Goal: Task Accomplishment & Management: Manage account settings

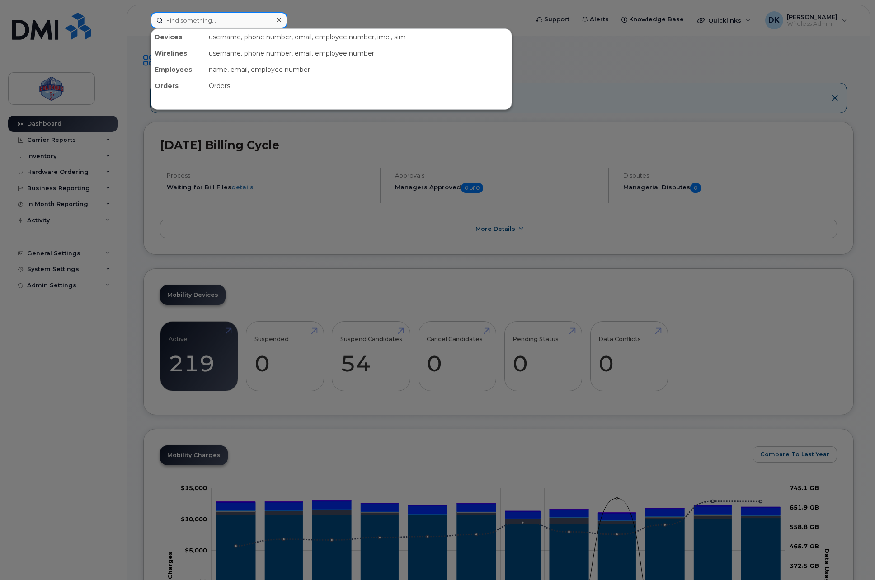
click at [243, 14] on input at bounding box center [218, 20] width 137 height 16
paste input "416-432-1875"
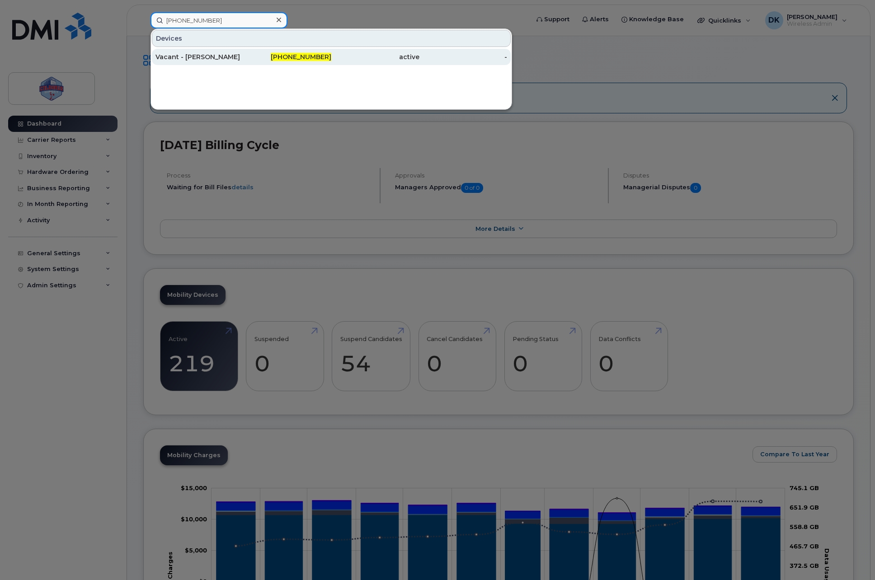
type input "416-432-1875"
click at [244, 50] on div "Vacant - Ali Mehdi" at bounding box center [288, 57] width 88 height 16
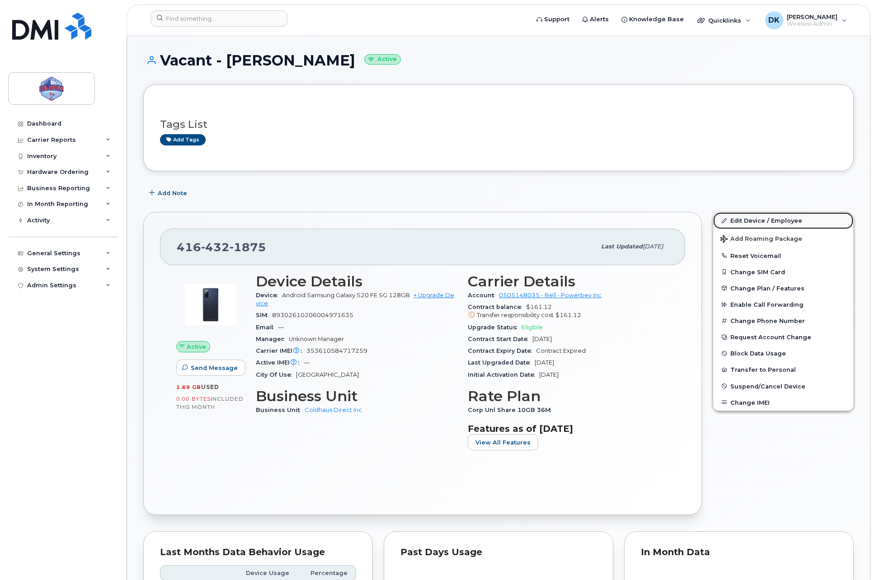
click at [776, 220] on link "Edit Device / Employee" at bounding box center [783, 220] width 140 height 16
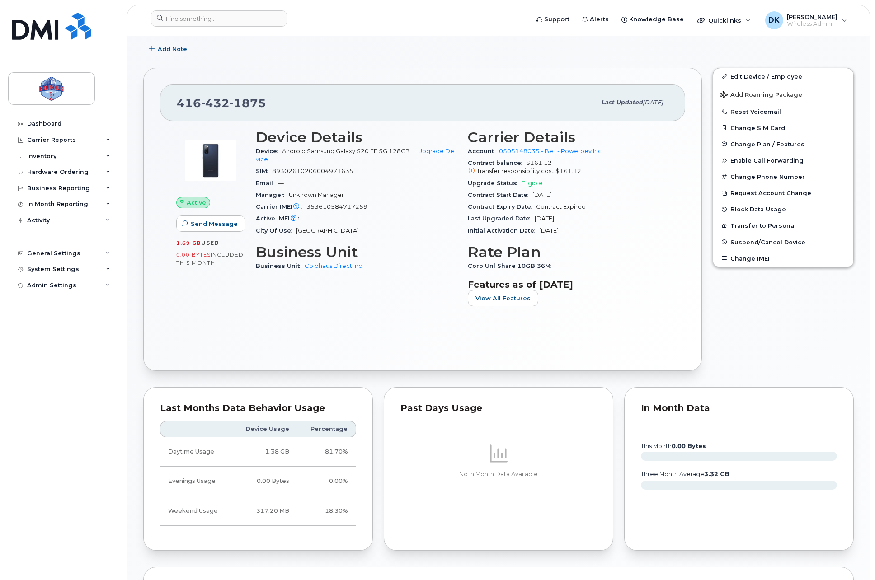
scroll to position [150, 0]
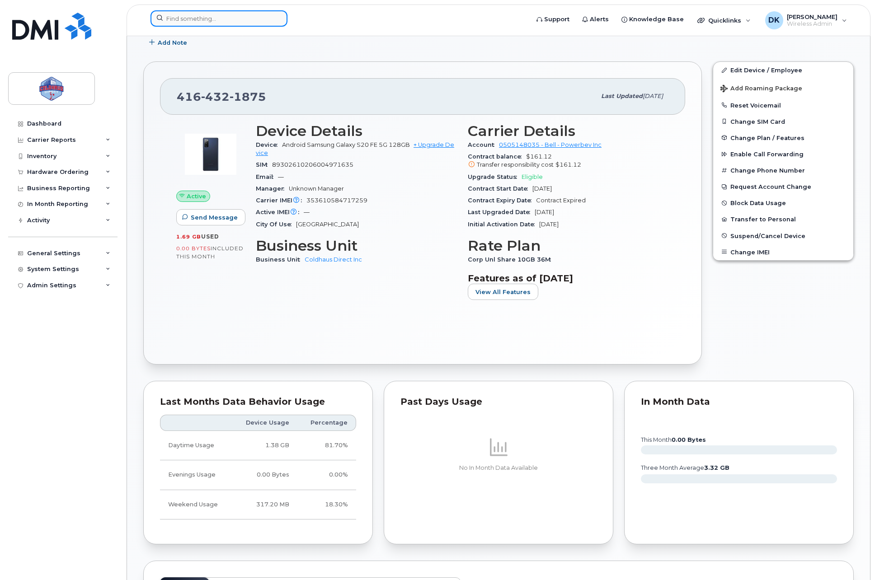
click at [225, 14] on input at bounding box center [218, 18] width 137 height 16
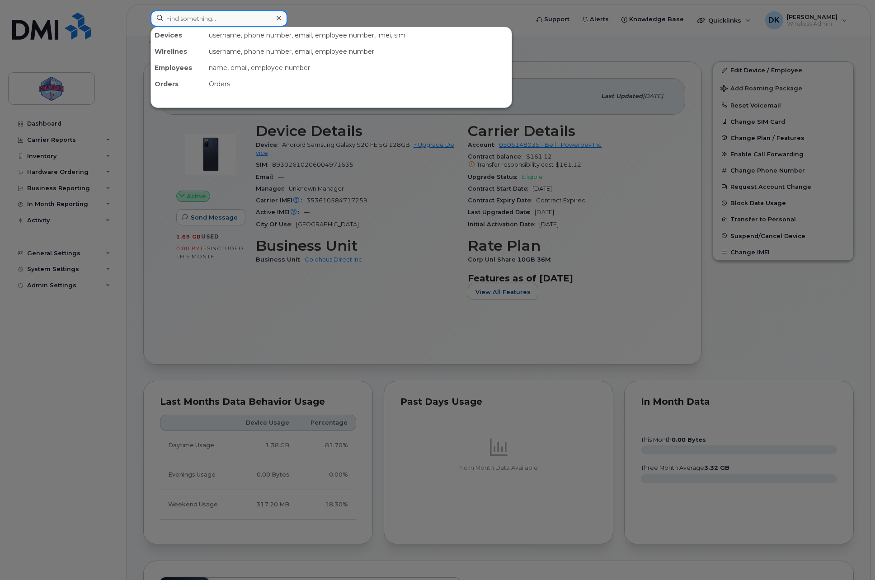
paste input "289-527-5373"
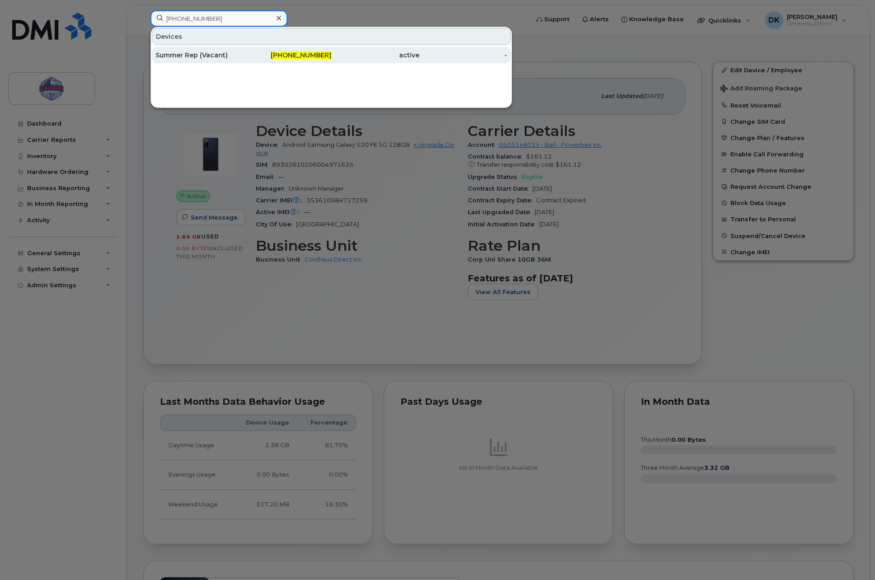
type input "[PHONE_NUMBER]"
click at [217, 57] on div "Summer Rep (Vacant)" at bounding box center [199, 55] width 88 height 9
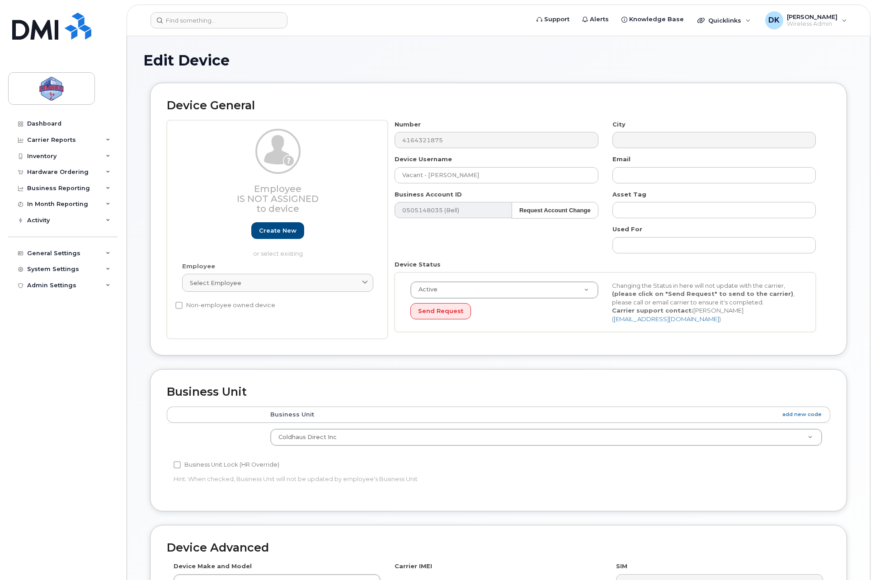
select select "43849"
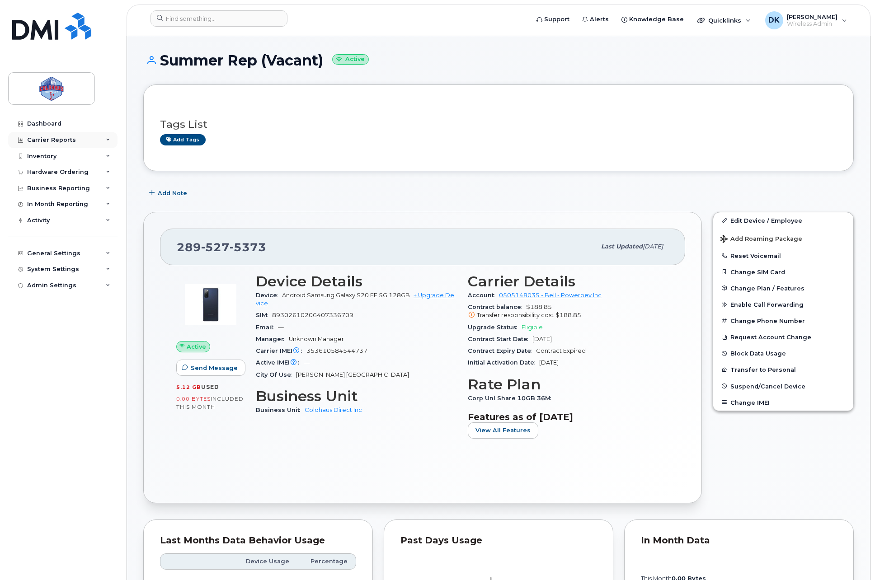
click at [48, 147] on div "Carrier Reports" at bounding box center [62, 140] width 109 height 16
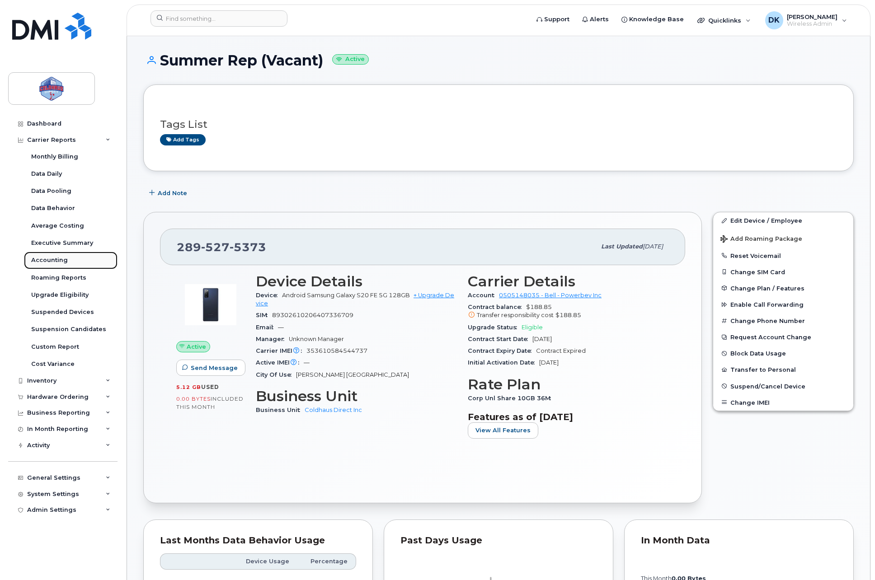
click at [60, 260] on div "Accounting" at bounding box center [49, 260] width 37 height 8
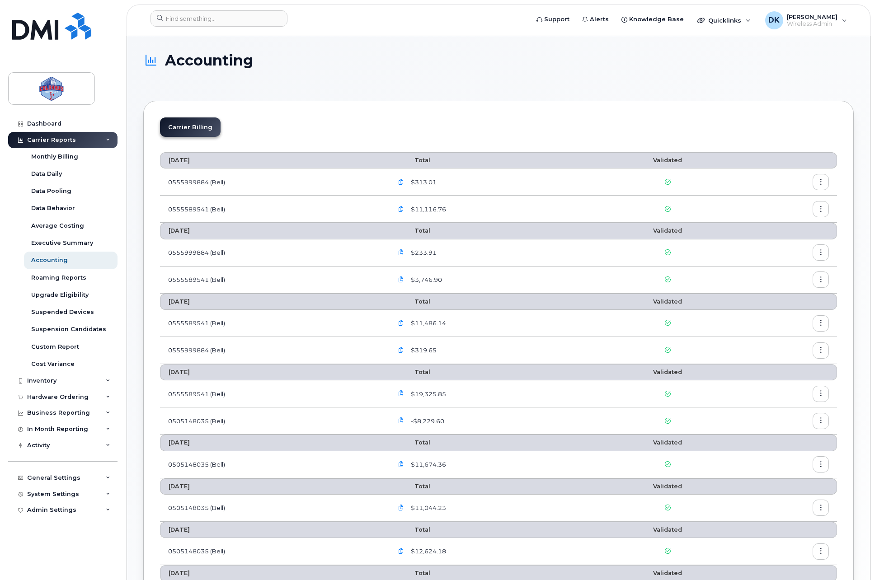
click at [823, 214] on button "button" at bounding box center [820, 209] width 16 height 16
click at [799, 243] on div "Download" at bounding box center [788, 245] width 80 height 17
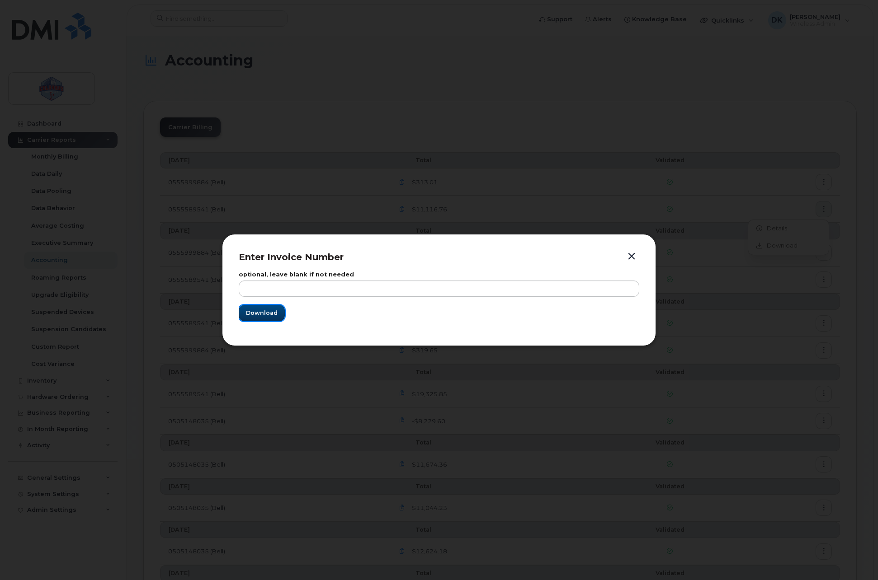
click at [260, 314] on span "Download" at bounding box center [262, 313] width 32 height 9
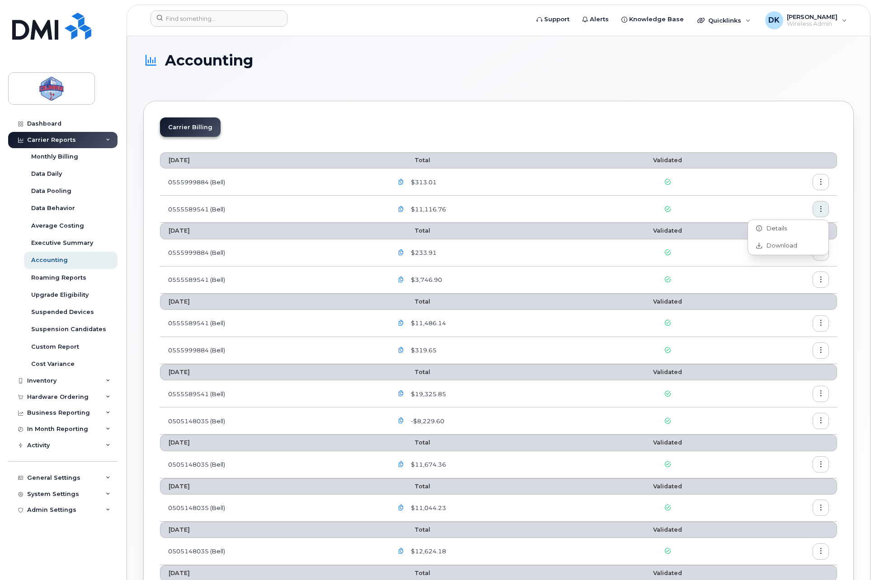
click at [542, 91] on section "Accounting Carrier Billing July 2025 Total Validated 0555999884 (Bell) $313.01 …" at bounding box center [498, 445] width 710 height 787
drag, startPoint x: 52, startPoint y: 123, endPoint x: 72, endPoint y: 130, distance: 21.0
click at [52, 123] on div "Dashboard" at bounding box center [44, 123] width 34 height 7
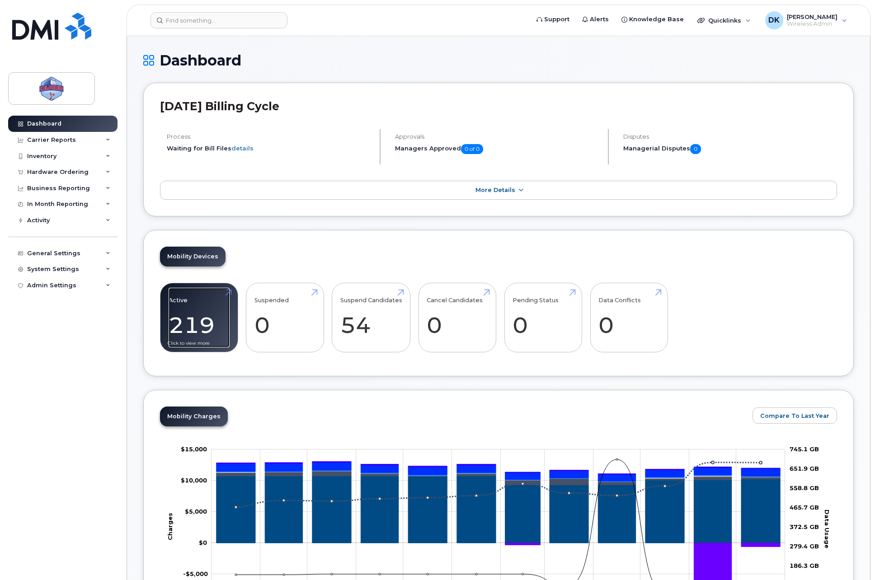
click at [206, 314] on link "Active 219 -8%" at bounding box center [199, 318] width 61 height 60
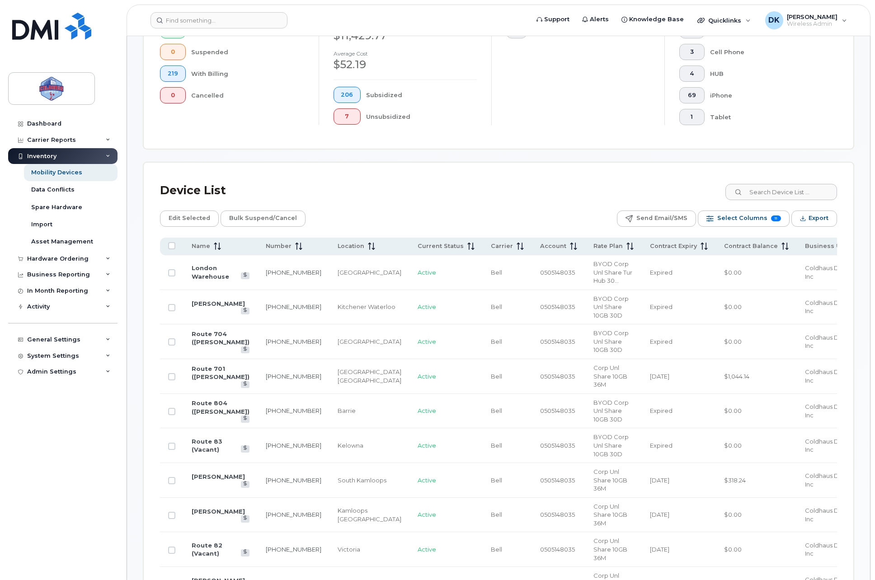
scroll to position [301, 0]
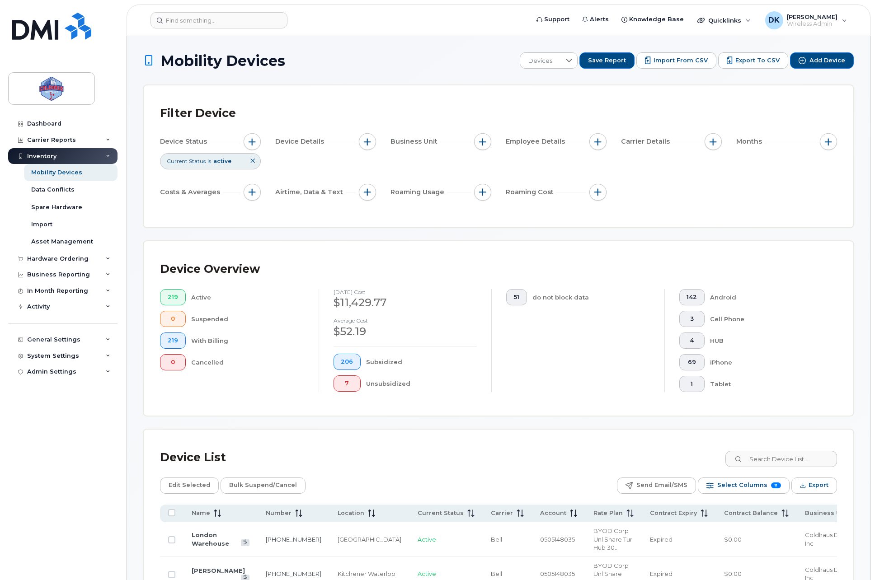
click at [109, 154] on icon at bounding box center [108, 156] width 5 height 5
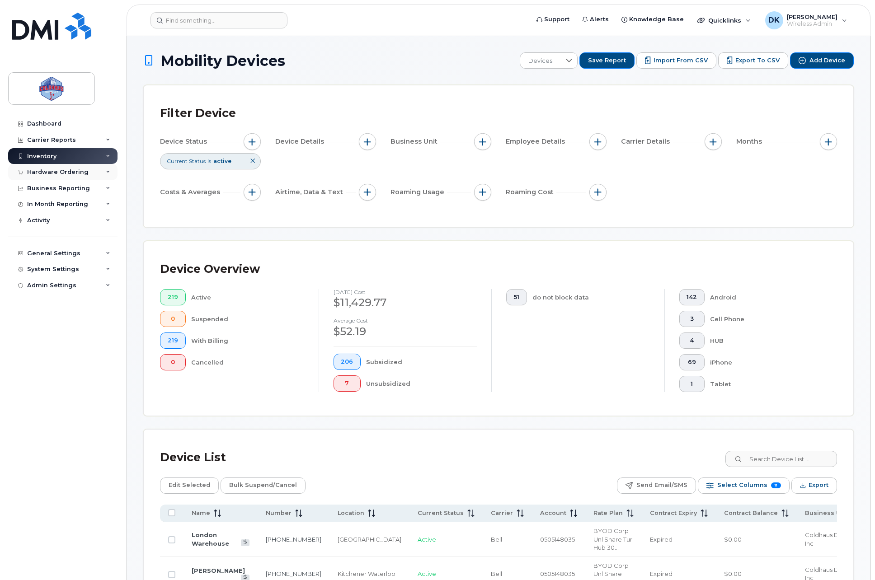
click at [106, 174] on icon at bounding box center [108, 172] width 5 height 5
click at [107, 189] on icon at bounding box center [108, 188] width 5 height 5
click at [106, 202] on icon at bounding box center [108, 204] width 5 height 5
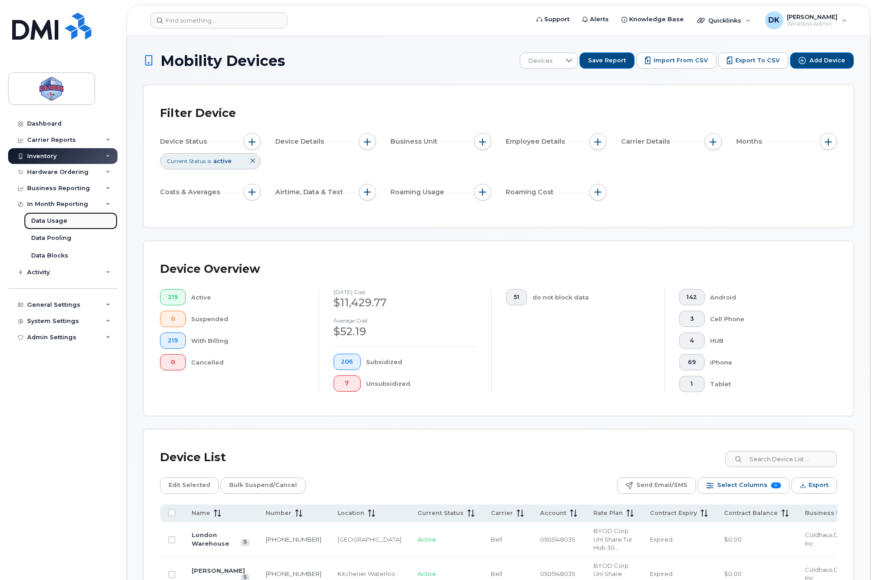
click at [55, 223] on div "Data Usage" at bounding box center [49, 221] width 36 height 8
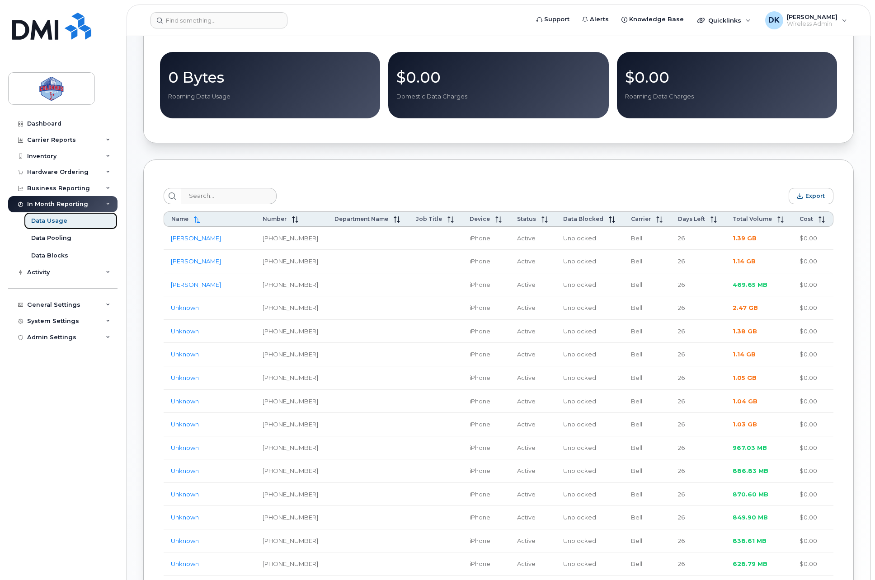
scroll to position [301, 0]
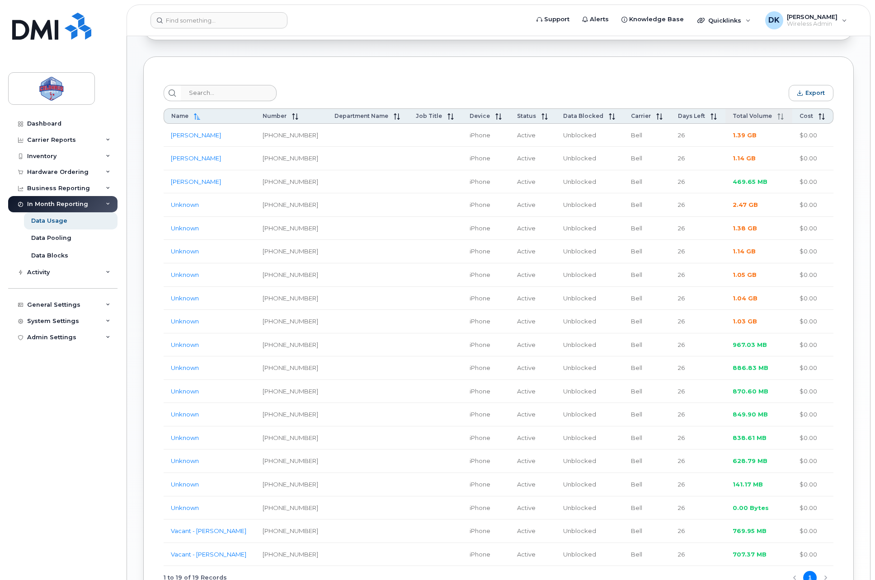
click at [762, 119] on span "Total Volume" at bounding box center [751, 116] width 39 height 7
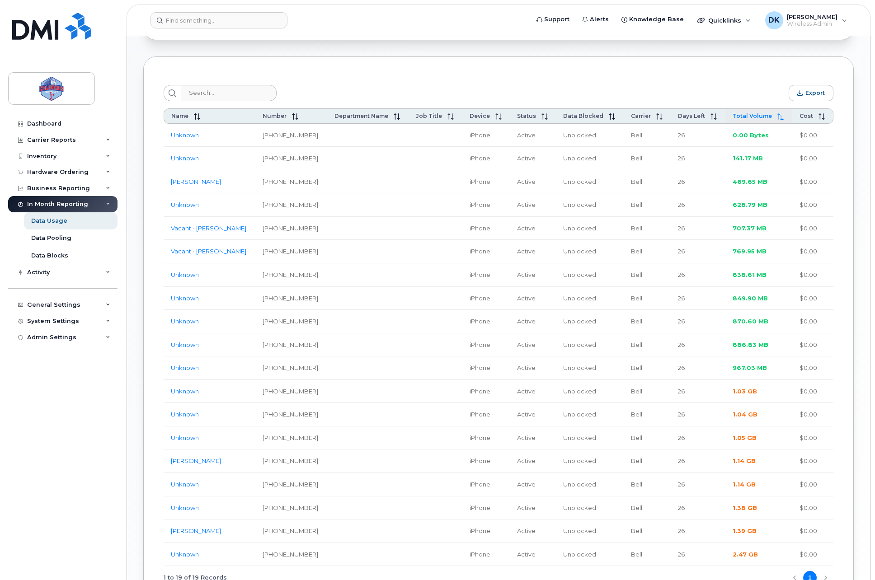
click at [762, 119] on span "Total Volume" at bounding box center [751, 116] width 39 height 7
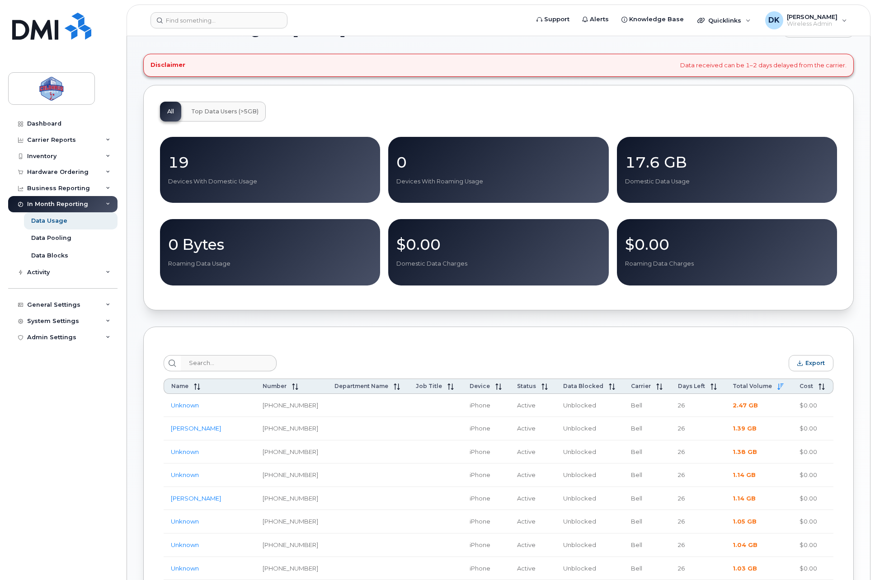
scroll to position [0, 0]
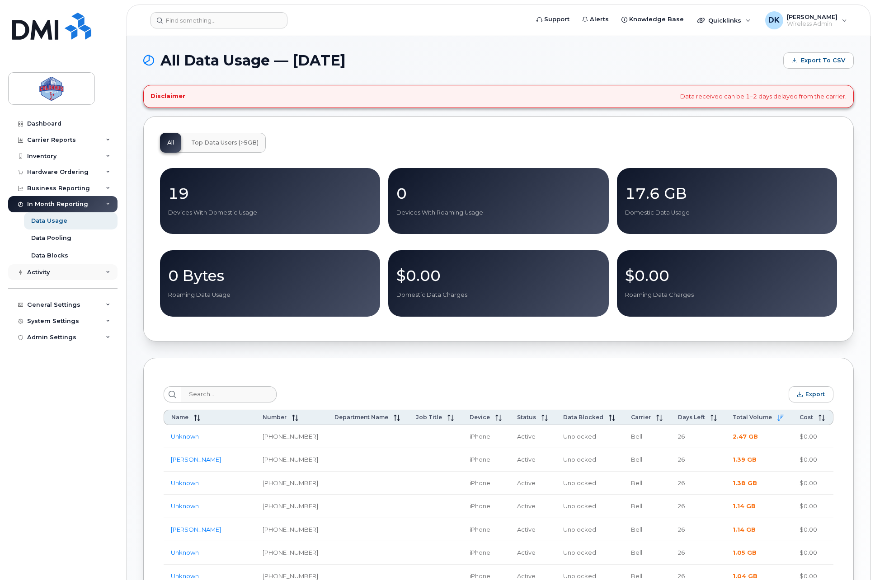
click at [102, 274] on div "Activity" at bounding box center [62, 272] width 109 height 16
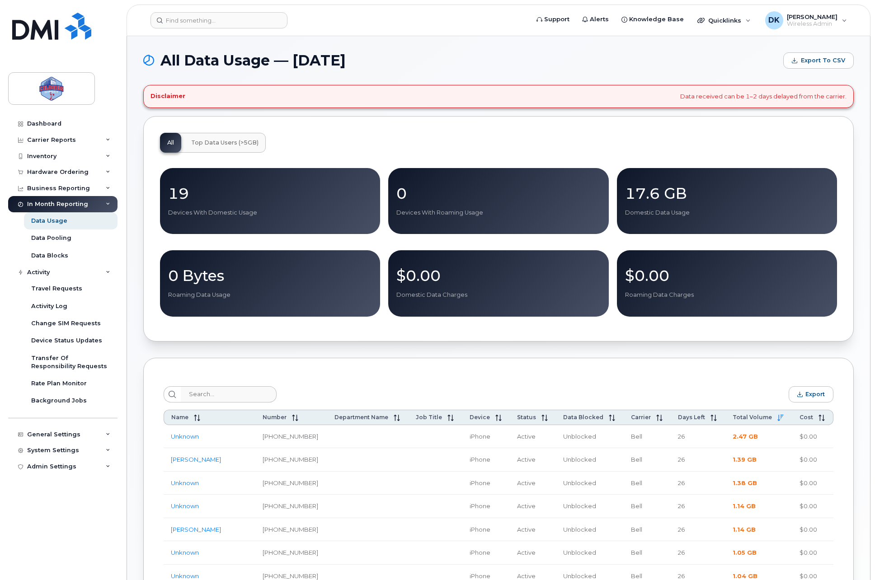
click at [108, 206] on icon at bounding box center [108, 204] width 5 height 5
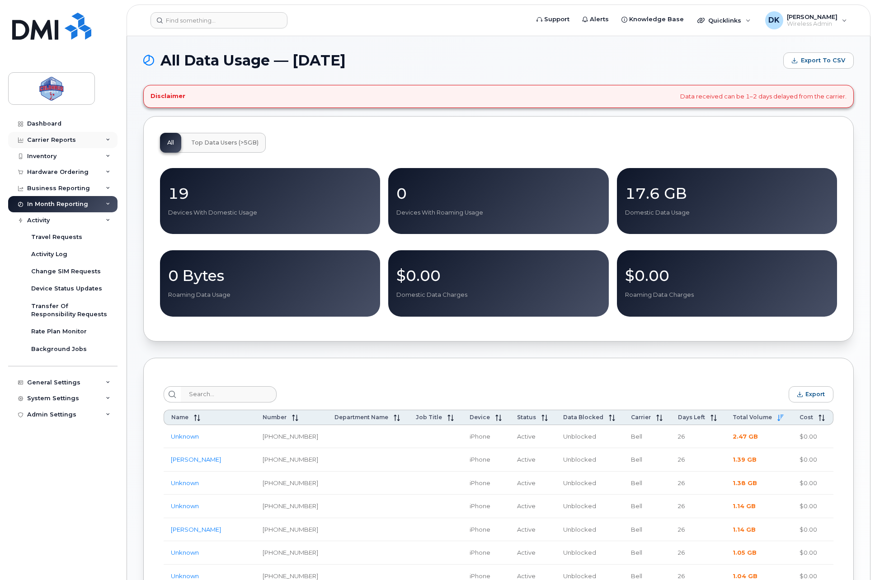
click at [66, 142] on div "Carrier Reports" at bounding box center [51, 139] width 49 height 7
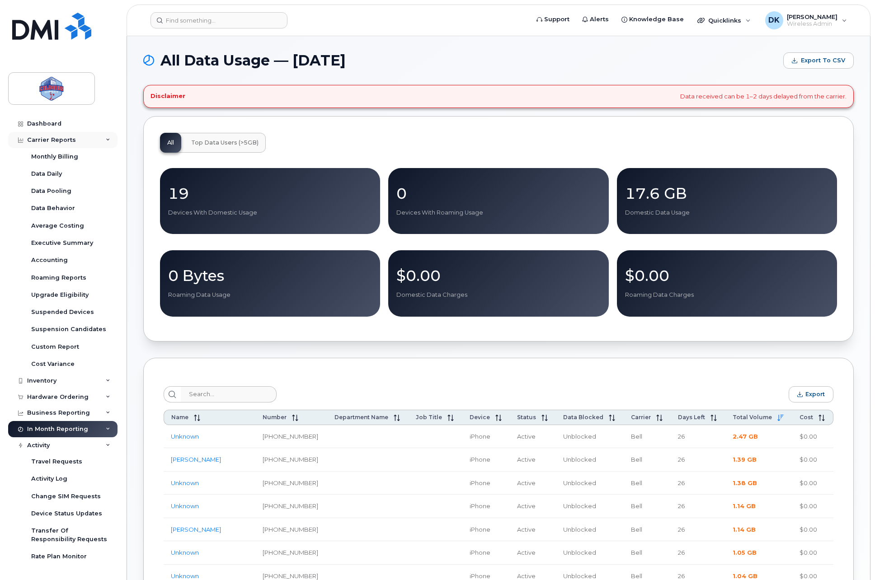
click at [66, 141] on div "Carrier Reports" at bounding box center [51, 139] width 49 height 7
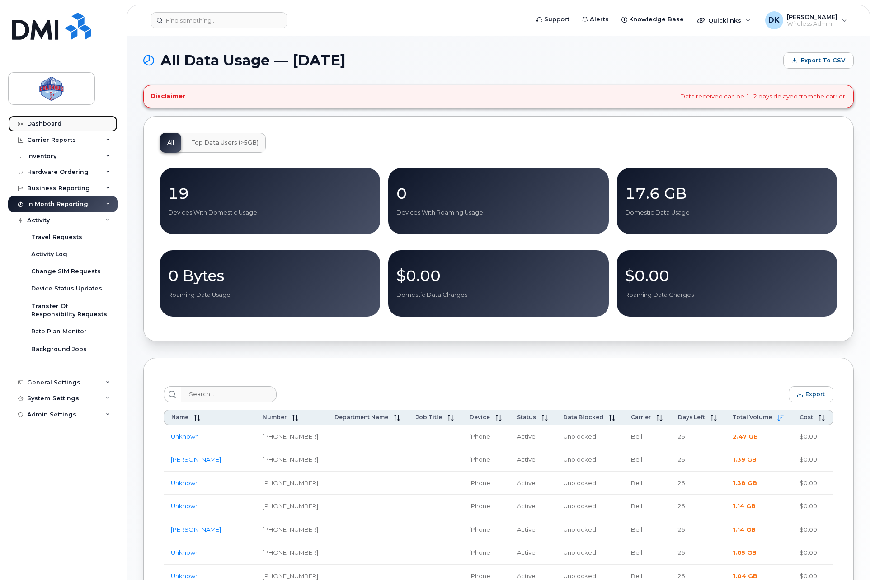
click at [60, 130] on link "Dashboard" at bounding box center [62, 124] width 109 height 16
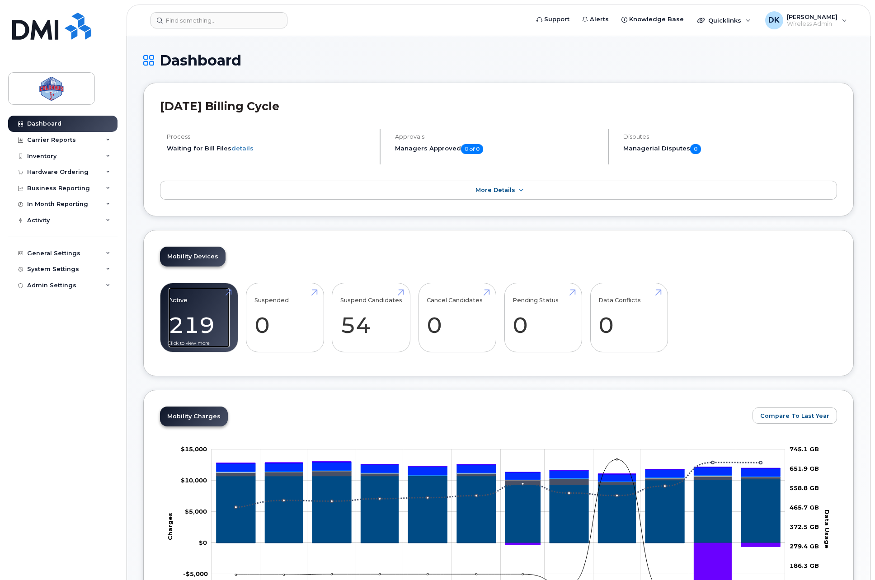
click at [197, 325] on link "Active 219 -8%" at bounding box center [199, 318] width 61 height 60
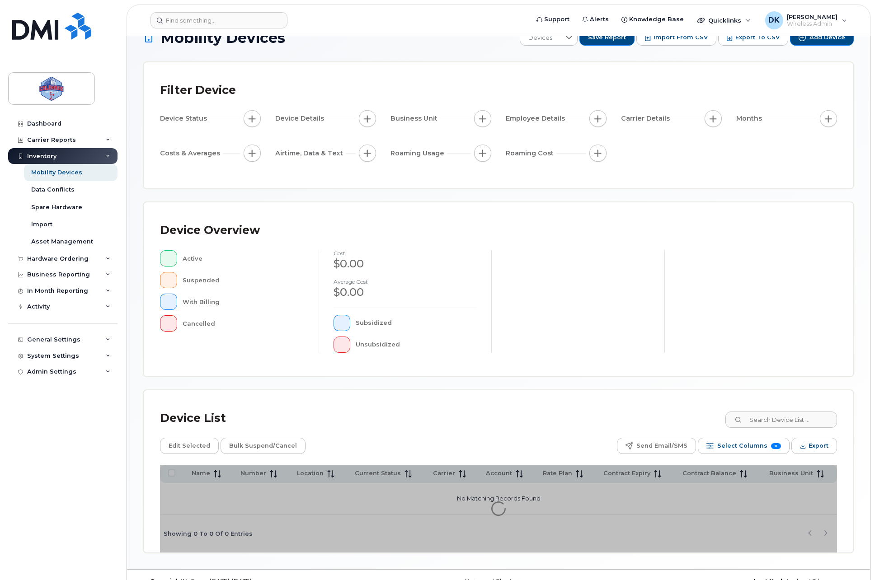
scroll to position [41, 0]
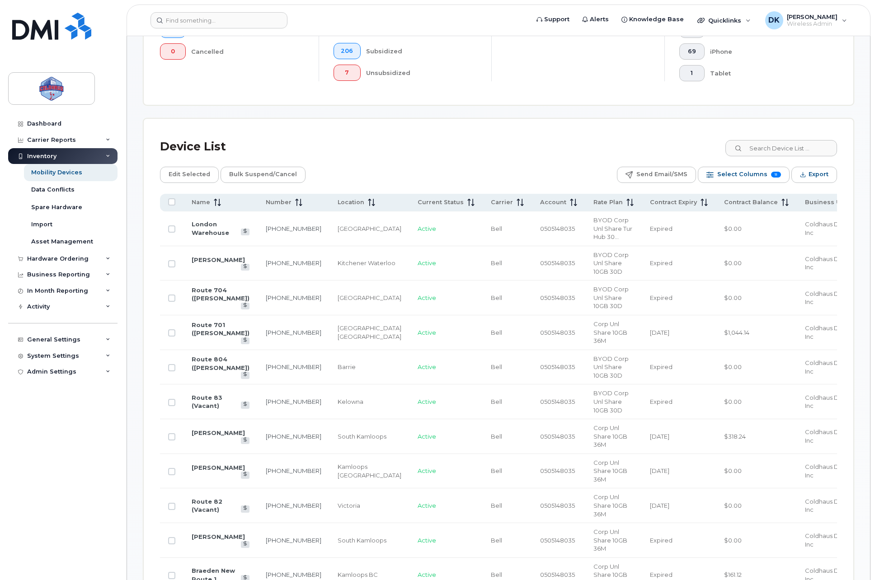
scroll to position [343, 0]
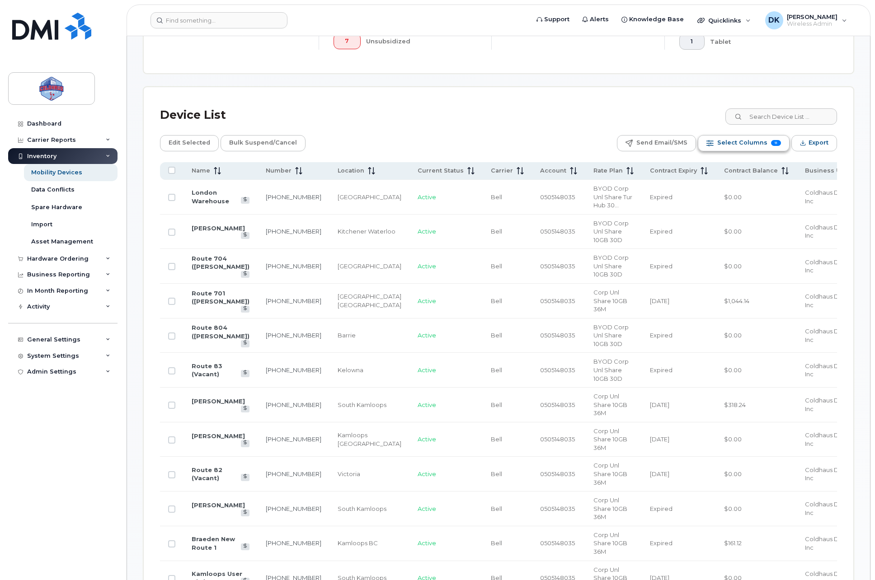
click at [740, 149] on span "Select Columns" at bounding box center [742, 143] width 50 height 14
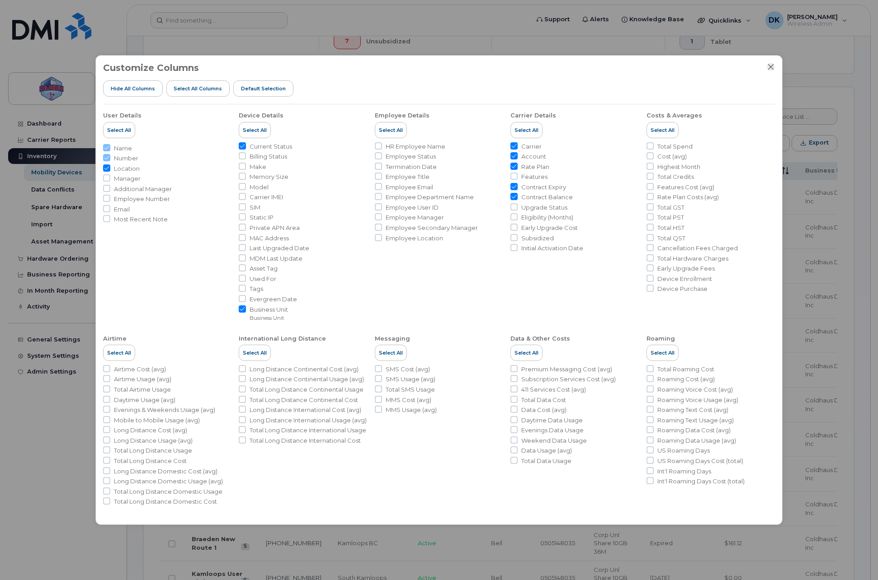
click at [769, 65] on icon "Close" at bounding box center [770, 66] width 7 height 7
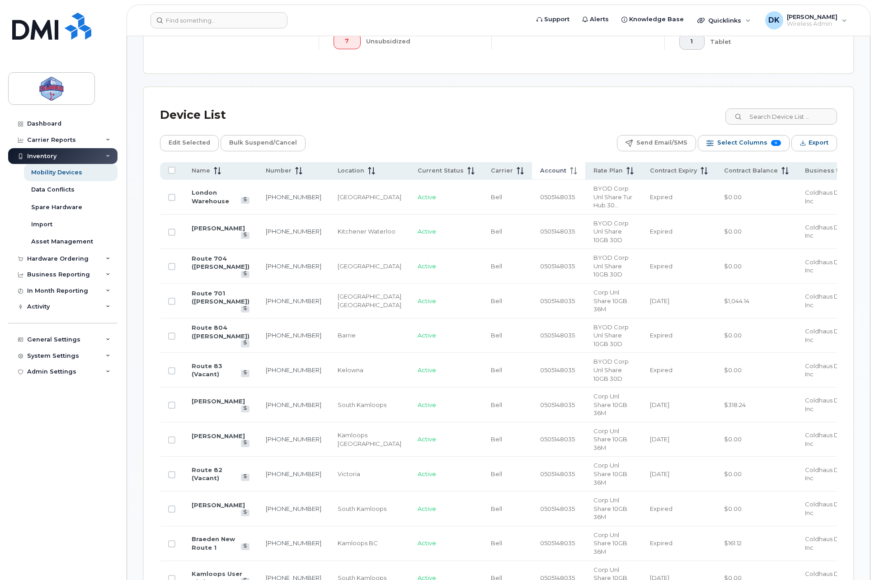
click at [540, 174] on span "Account" at bounding box center [553, 171] width 26 height 8
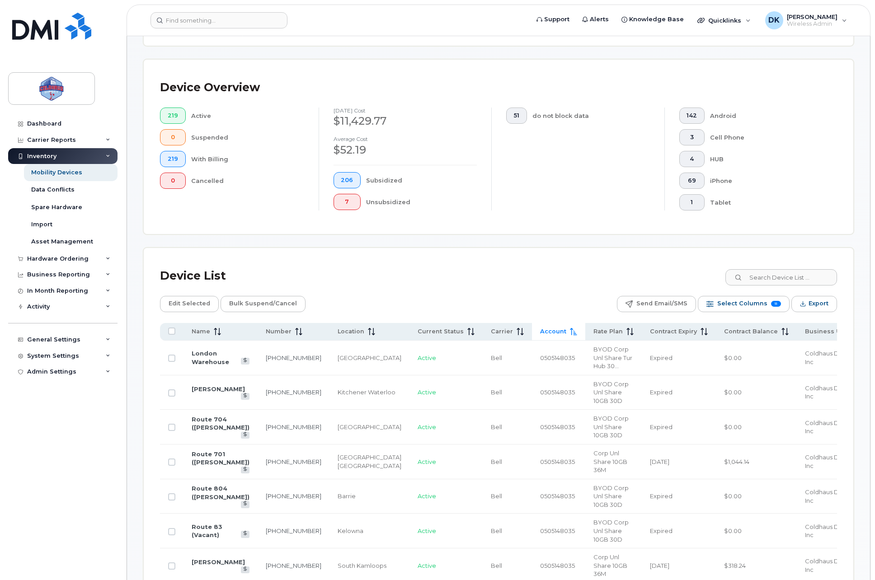
scroll to position [192, 0]
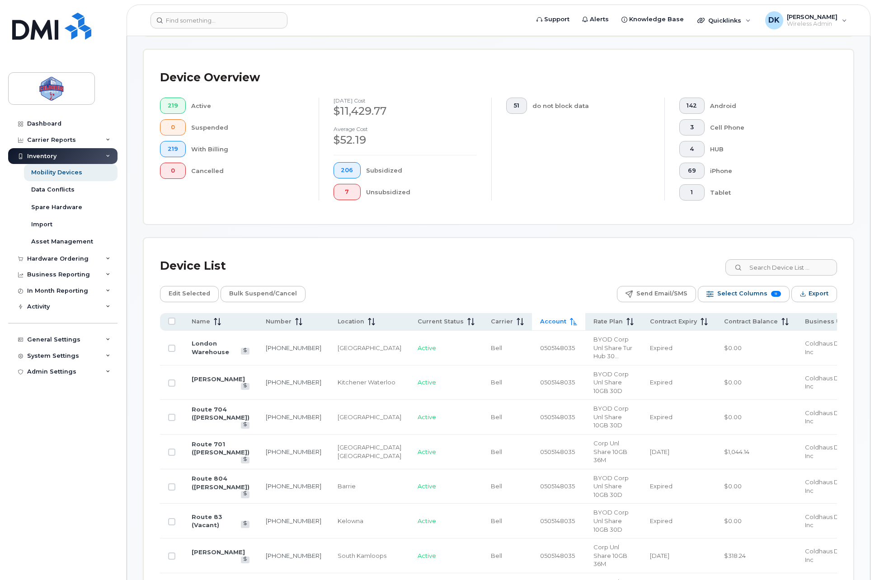
click at [570, 323] on icon at bounding box center [573, 321] width 7 height 7
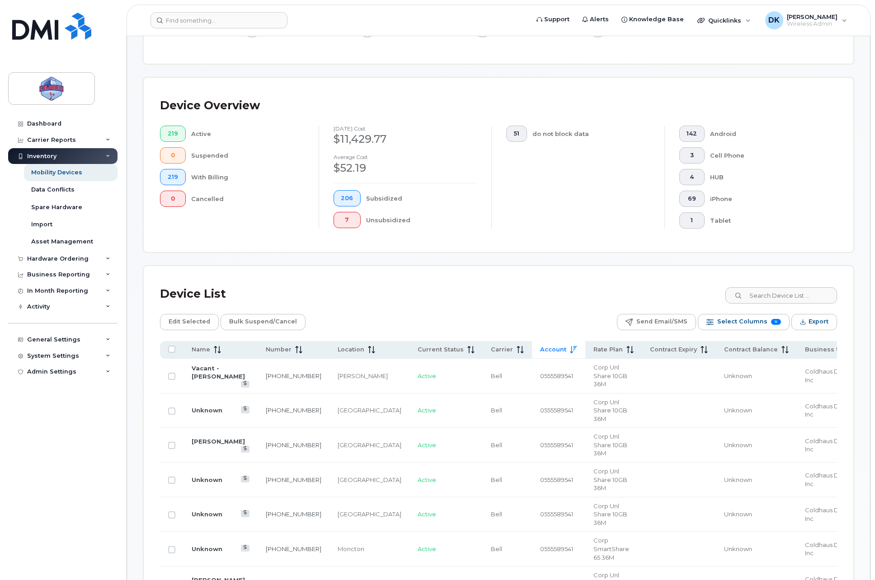
scroll to position [41, 0]
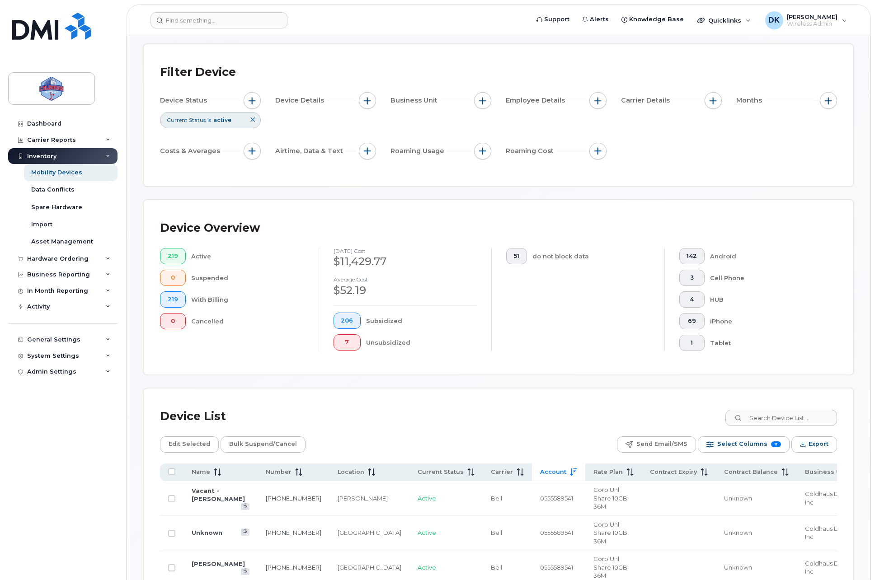
click at [374, 106] on div "Device Details" at bounding box center [325, 100] width 101 height 17
click at [372, 104] on button "button" at bounding box center [367, 100] width 17 height 17
click at [370, 104] on span "button" at bounding box center [367, 100] width 7 height 7
click at [484, 106] on button "button" at bounding box center [482, 100] width 17 height 17
click at [484, 103] on span "button" at bounding box center [482, 100] width 7 height 7
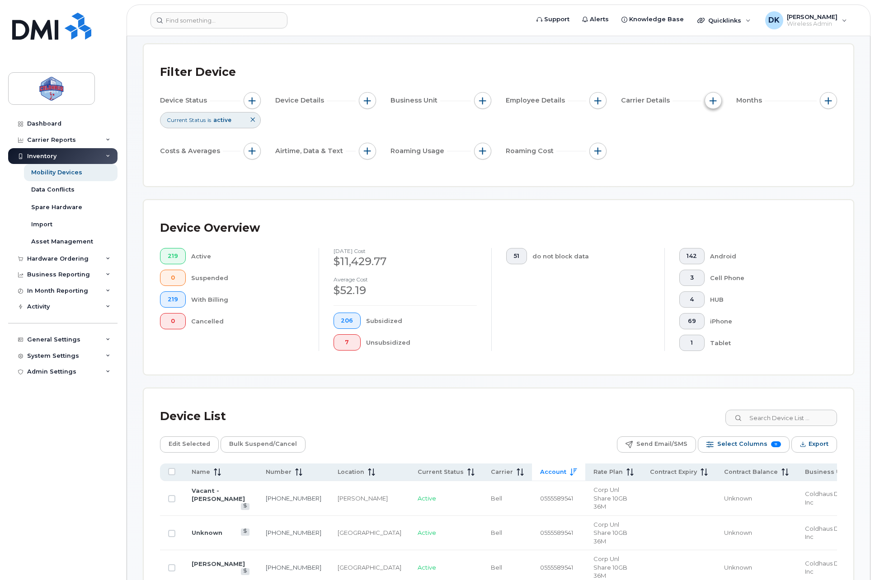
click at [712, 103] on span "button" at bounding box center [712, 100] width 7 height 7
click at [715, 146] on div "Account Number" at bounding box center [752, 142] width 80 height 9
click at [715, 145] on input "Account Number" at bounding box center [715, 142] width 7 height 7
checkbox input "true"
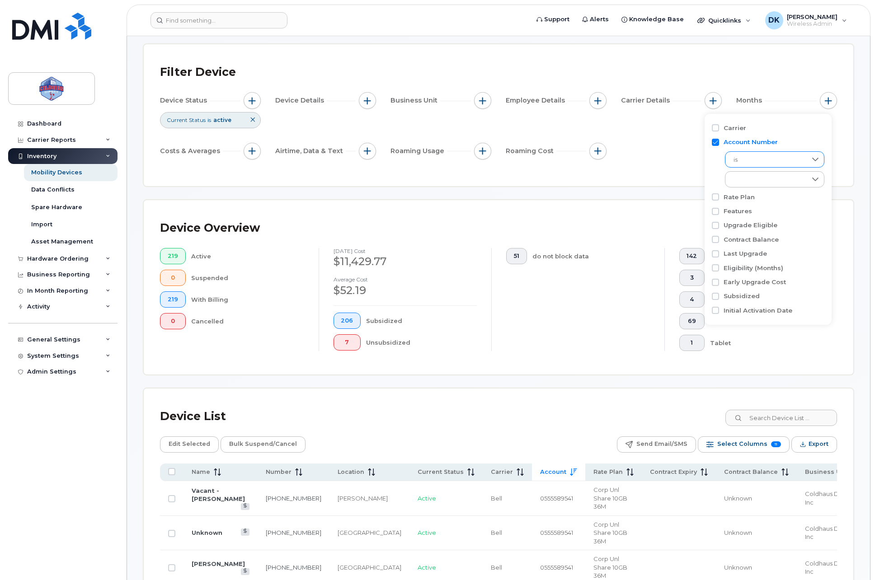
click at [760, 161] on span "is" at bounding box center [765, 160] width 81 height 16
click at [760, 161] on span "is" at bounding box center [766, 160] width 80 height 16
click at [759, 167] on span "is" at bounding box center [766, 160] width 80 height 16
click at [752, 200] on li "is not" at bounding box center [774, 201] width 99 height 16
click at [757, 184] on div "empty" at bounding box center [765, 179] width 81 height 15
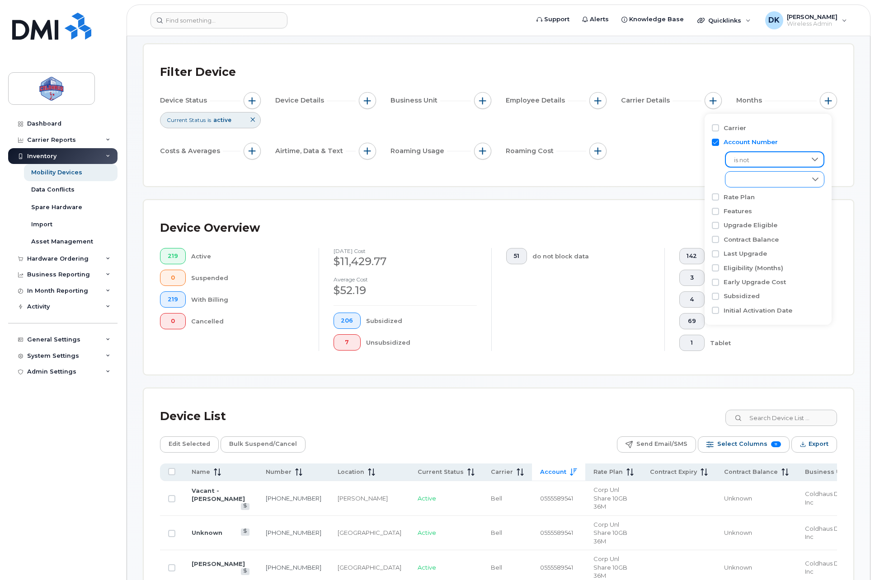
scroll to position [5, 37]
click at [786, 201] on span "0555589541 - Bell" at bounding box center [767, 200] width 49 height 9
checkbox input "true"
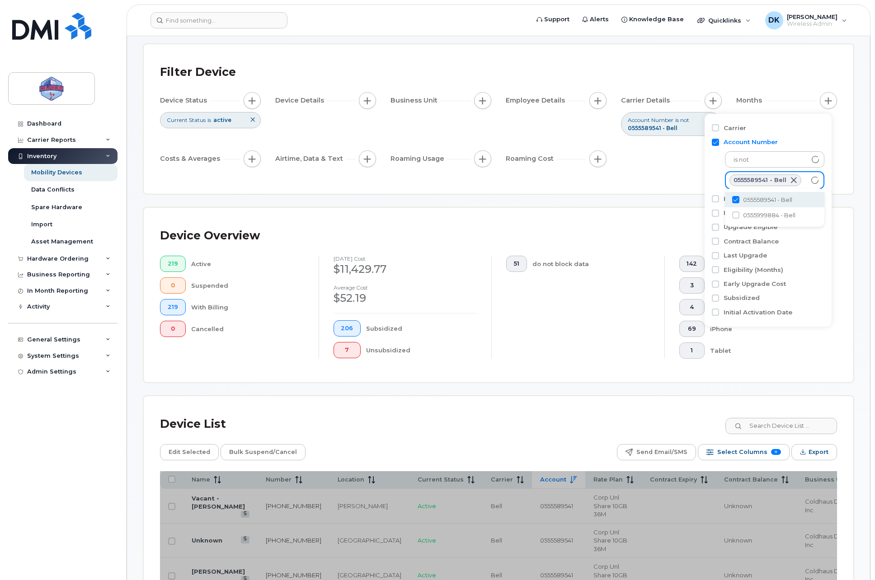
click at [841, 160] on div "Filter Device Device Status Current Status is active Device Details Business Un…" at bounding box center [498, 119] width 709 height 150
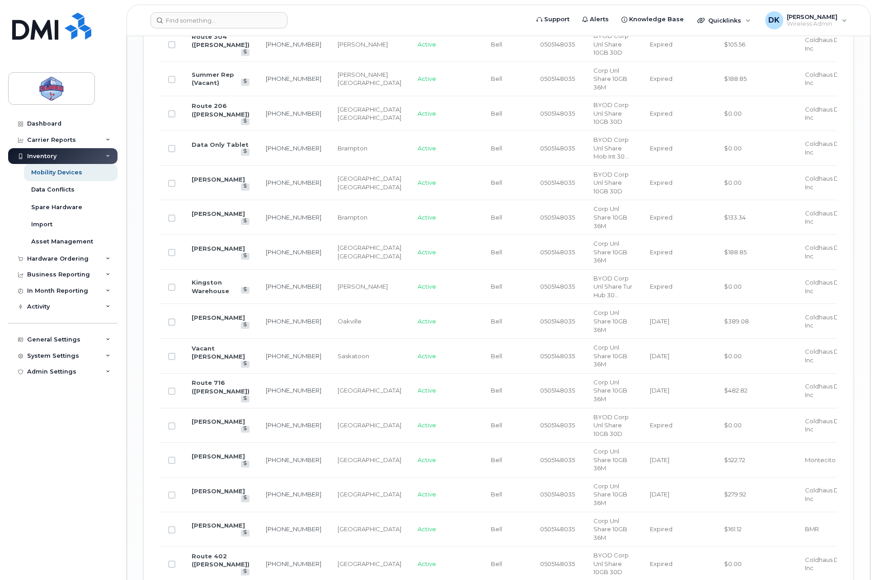
scroll to position [1408, 0]
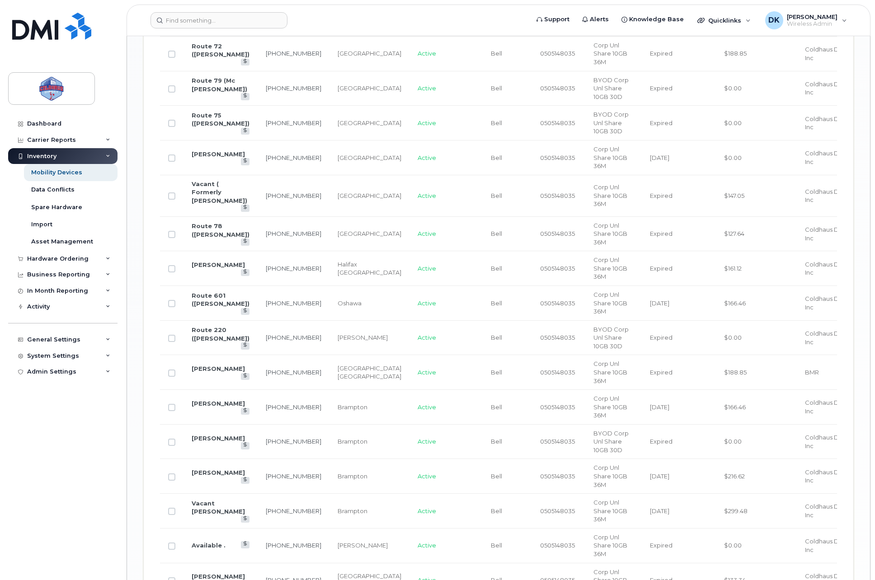
scroll to position [1388, 0]
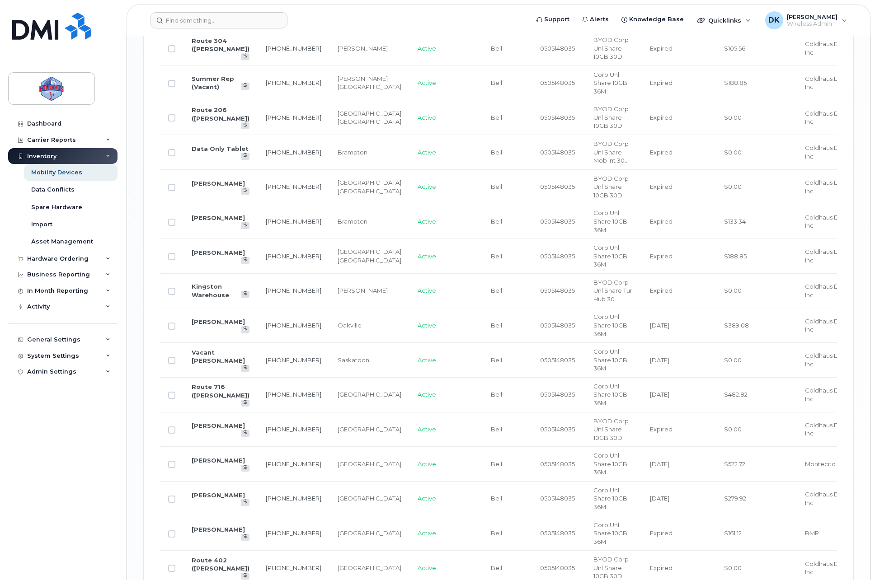
scroll to position [1408, 0]
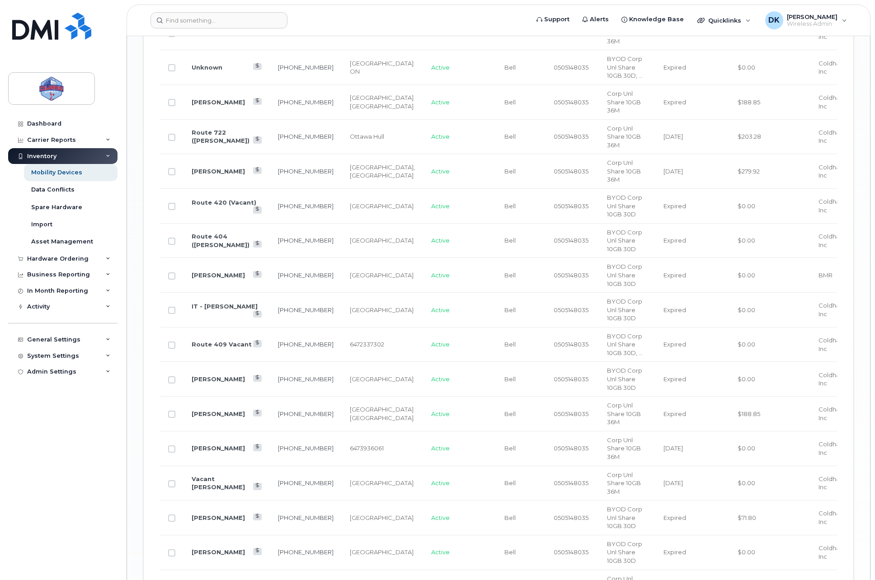
scroll to position [1368, 0]
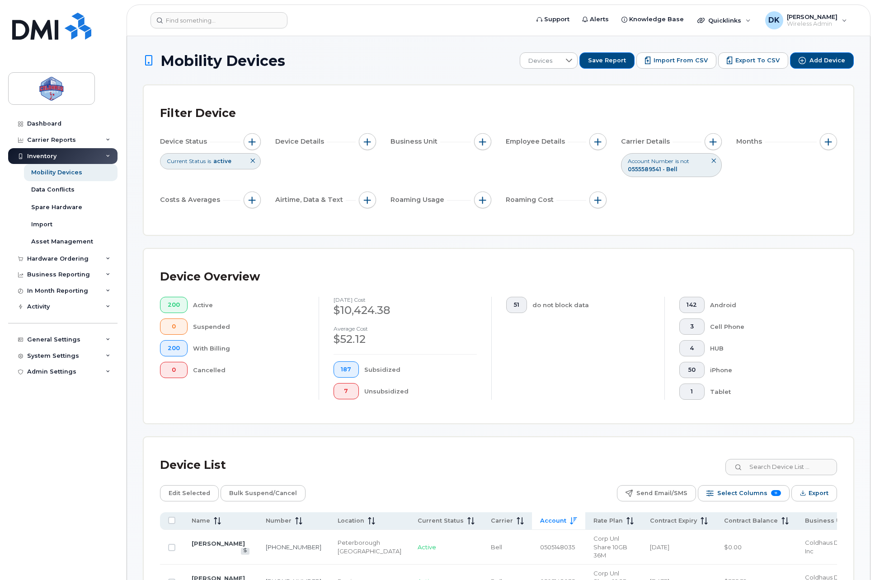
scroll to position [150, 0]
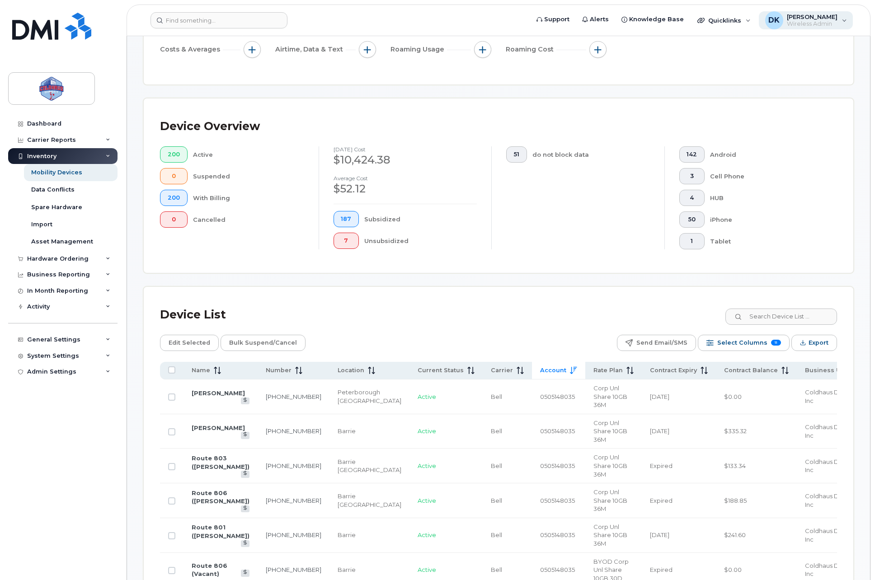
click at [830, 24] on span "Wireless Admin" at bounding box center [812, 23] width 51 height 7
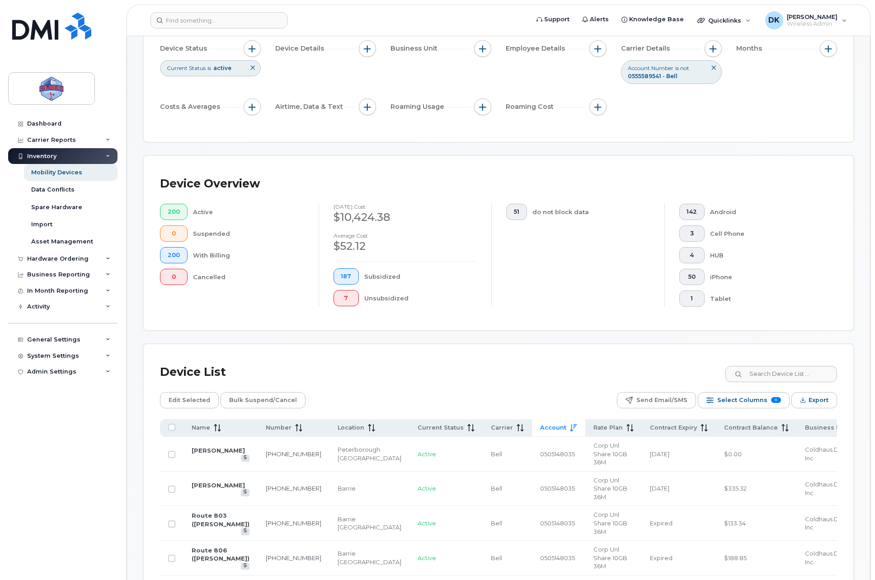
scroll to position [0, 0]
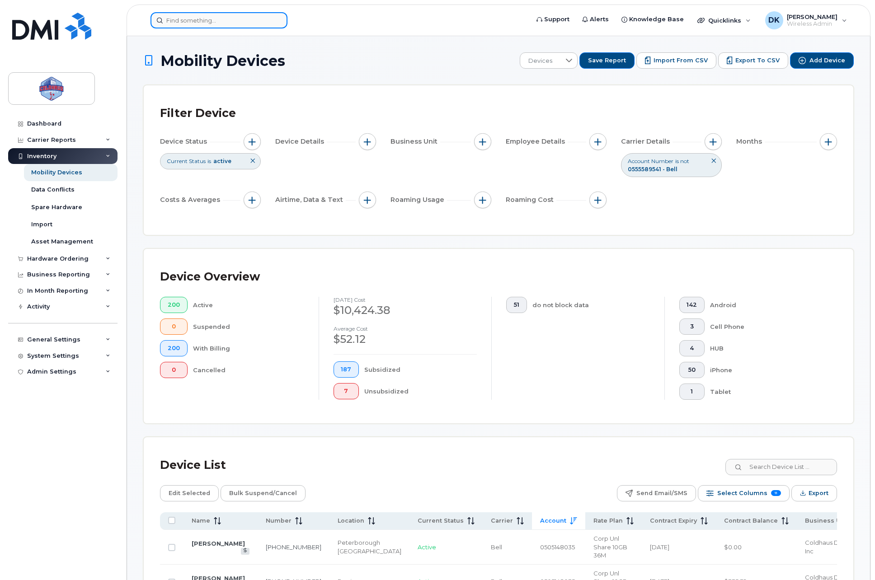
click at [206, 17] on input at bounding box center [218, 20] width 137 height 16
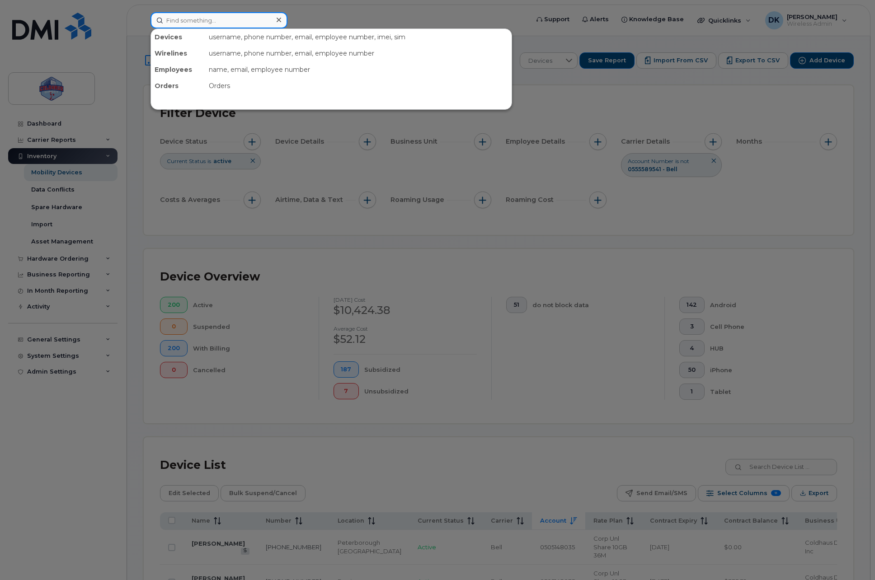
paste input "905-452-4711"
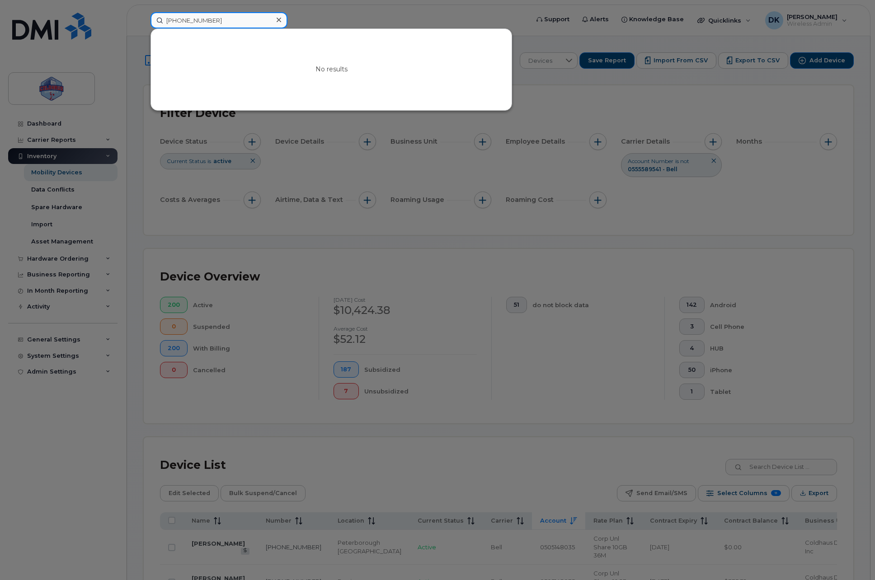
click at [196, 25] on input "905-452-4711" at bounding box center [218, 20] width 137 height 16
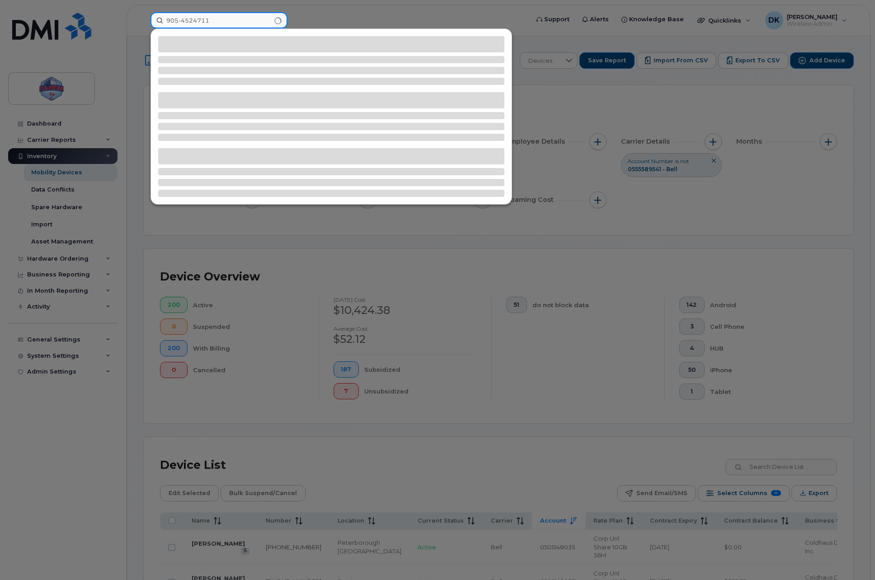
click at [181, 22] on input "905-4524711" at bounding box center [218, 20] width 137 height 16
click at [210, 21] on input "9054524711" at bounding box center [218, 20] width 137 height 16
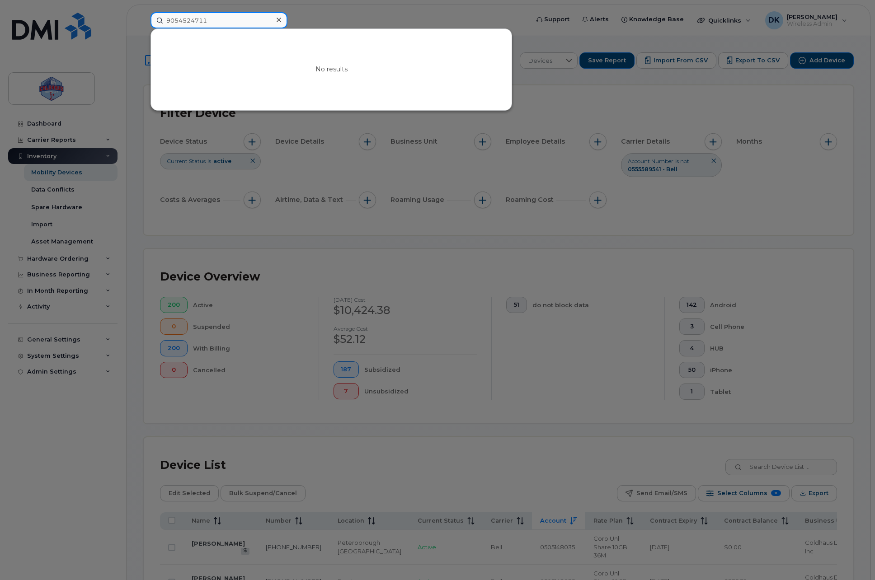
type input "9054524711"
click at [374, 24] on div at bounding box center [437, 290] width 875 height 580
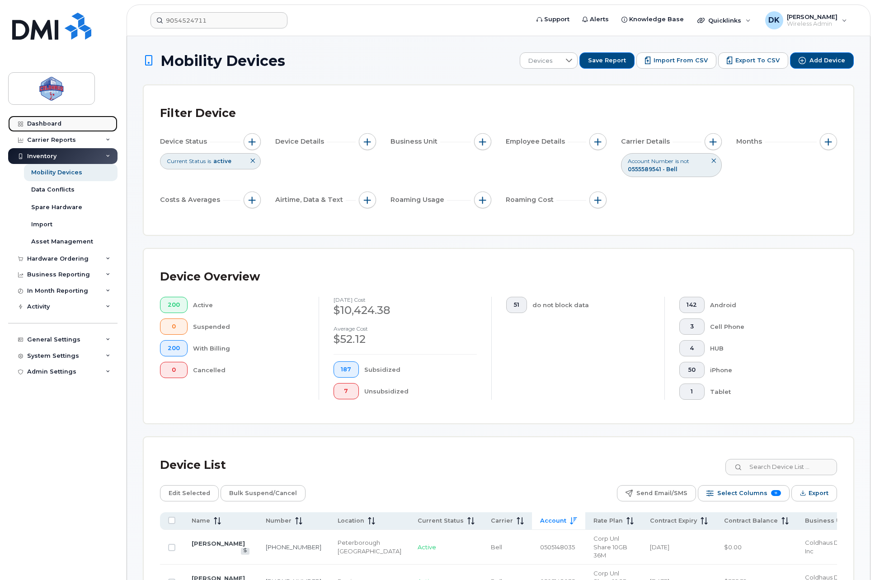
click at [39, 127] on div "Dashboard" at bounding box center [44, 123] width 34 height 7
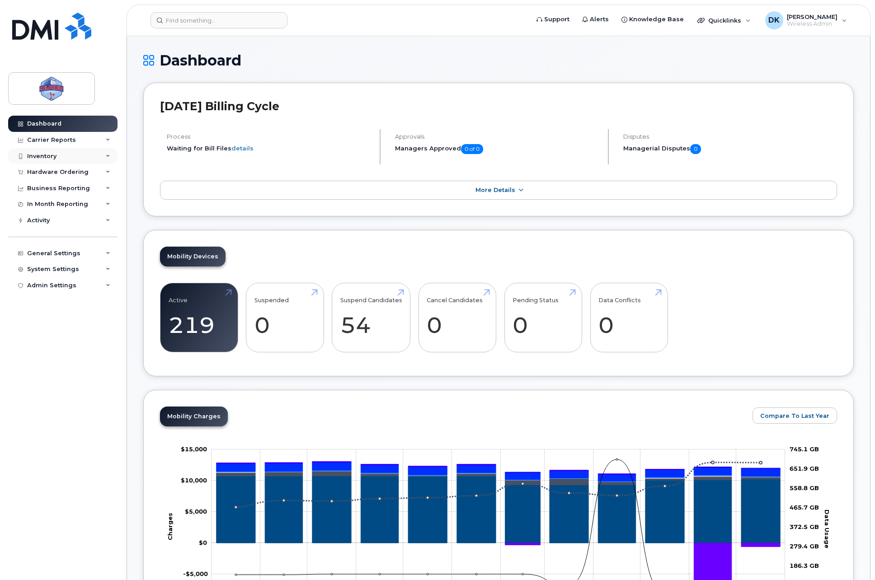
click at [72, 155] on div "Inventory" at bounding box center [62, 156] width 109 height 16
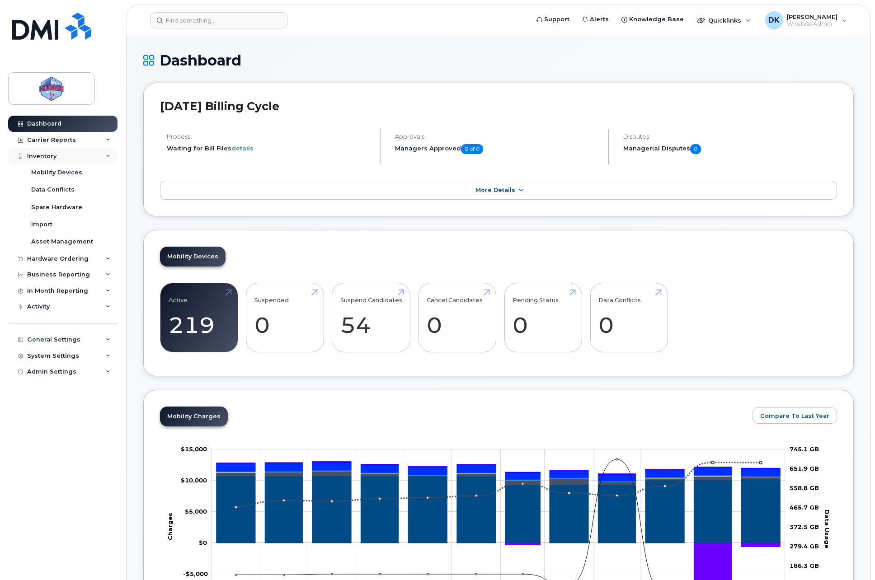
click at [72, 155] on div "Inventory" at bounding box center [62, 156] width 109 height 16
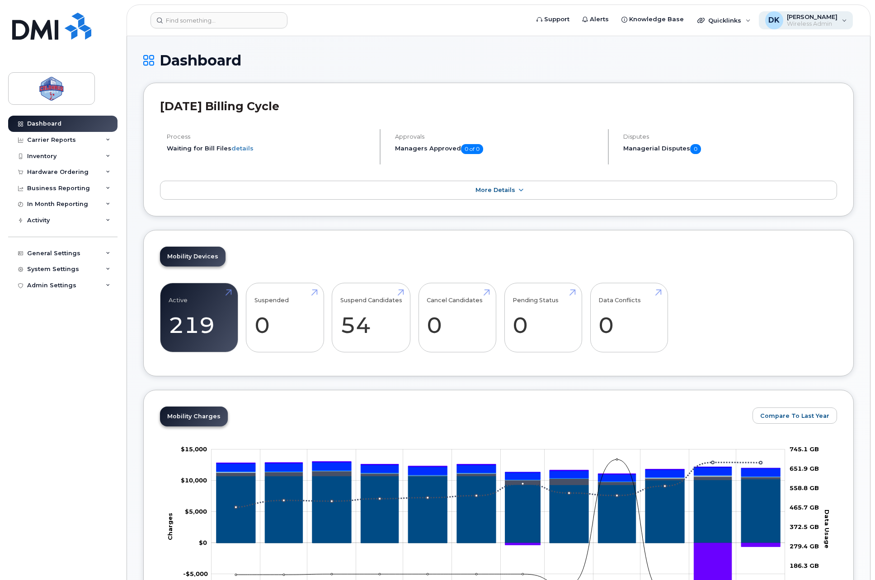
click at [809, 18] on span "[PERSON_NAME]" at bounding box center [812, 16] width 51 height 7
click at [629, 53] on h1 "Dashboard" at bounding box center [498, 60] width 710 height 16
click at [749, 9] on header "Support Alerts Knowledge Base Quicklinks Suspend / Cancel Device Change SIM Car…" at bounding box center [499, 21] width 744 height 32
click at [738, 14] on div "Quicklinks" at bounding box center [724, 20] width 66 height 18
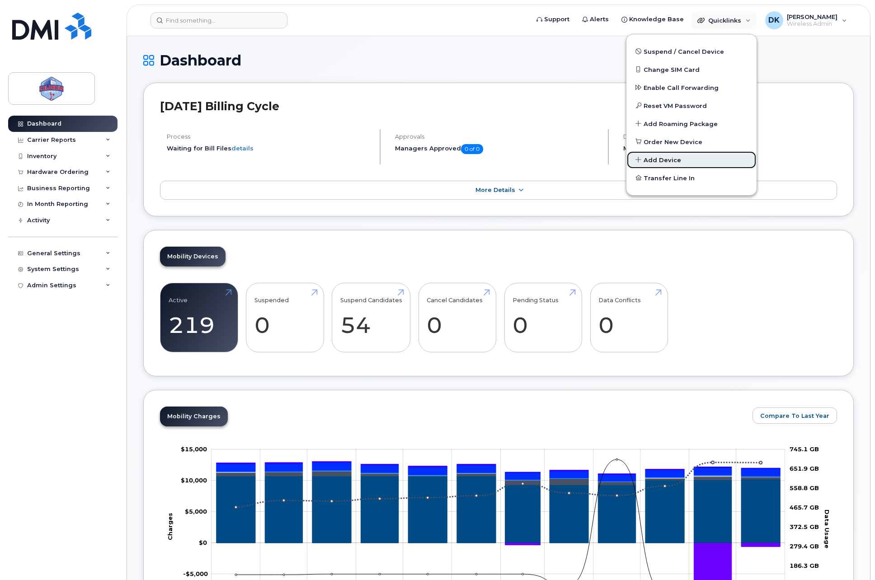
click at [697, 159] on link "Add Device" at bounding box center [691, 160] width 130 height 18
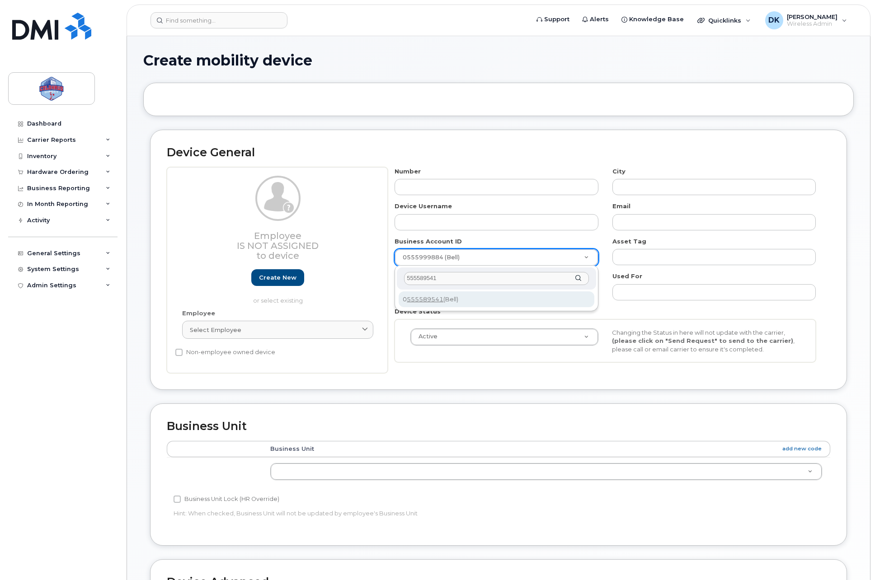
type input "555589541"
select select "14209"
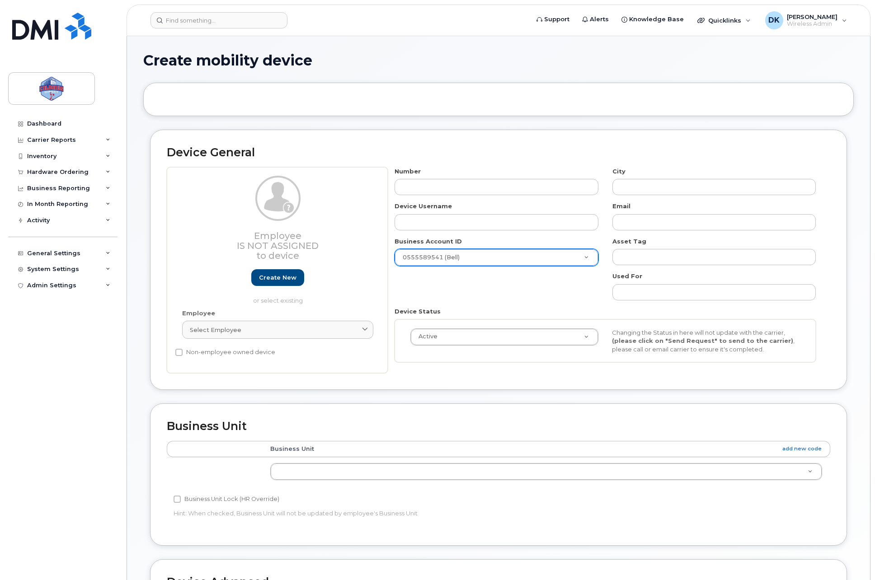
click at [530, 286] on div "Number City Device Username Email Business Account ID 0555589541 (Bell) 0555999…" at bounding box center [605, 268] width 435 height 202
click at [368, 329] on span at bounding box center [365, 330] width 9 height 9
click at [483, 403] on div "Device General Employee Is not assigned to device Create new or select existing…" at bounding box center [498, 267] width 710 height 274
click at [495, 227] on input "text" at bounding box center [495, 222] width 203 height 16
click at [507, 139] on div "Device General Employee Is not assigned to device Create new or select existing…" at bounding box center [498, 260] width 697 height 260
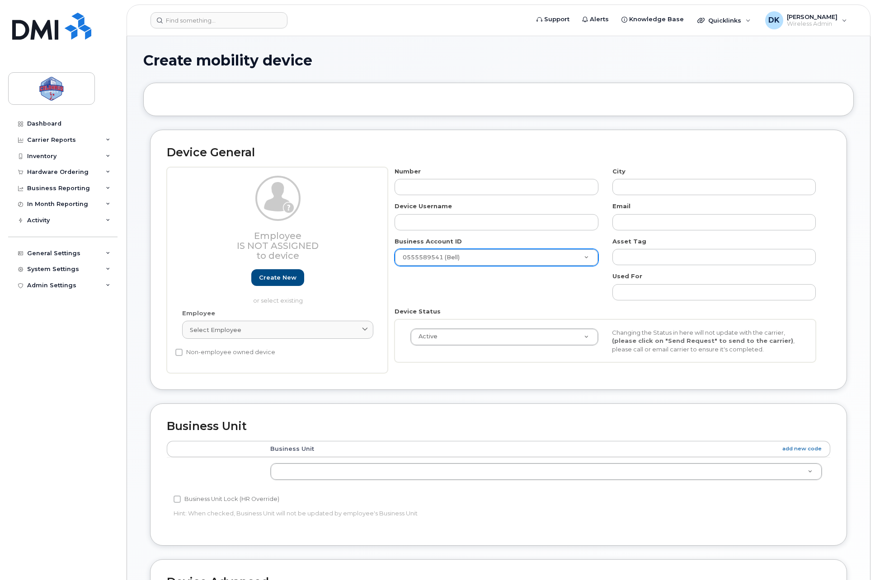
click at [540, 300] on div "Number City Device Username Email Business Account ID 0555589541 (Bell) 0555999…" at bounding box center [605, 268] width 435 height 202
click at [55, 126] on div "Dashboard" at bounding box center [44, 123] width 34 height 7
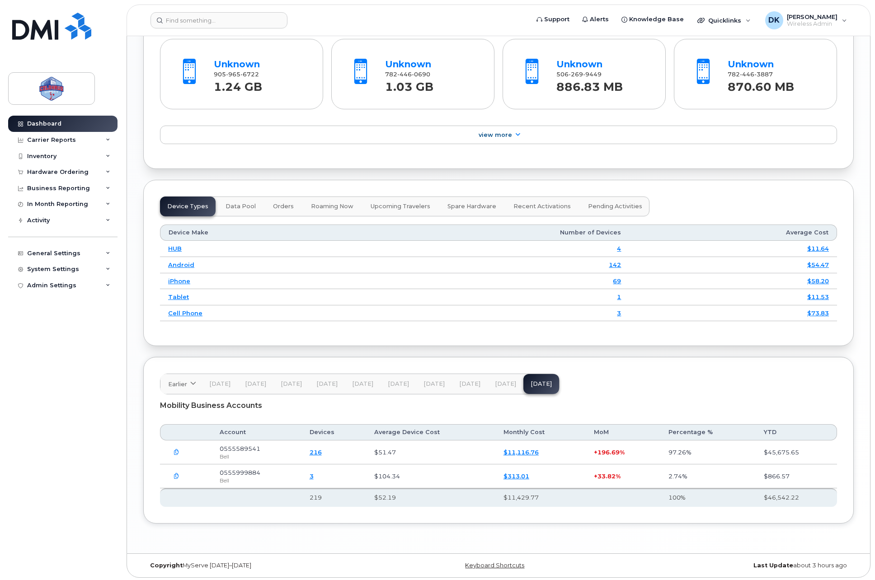
scroll to position [931, 0]
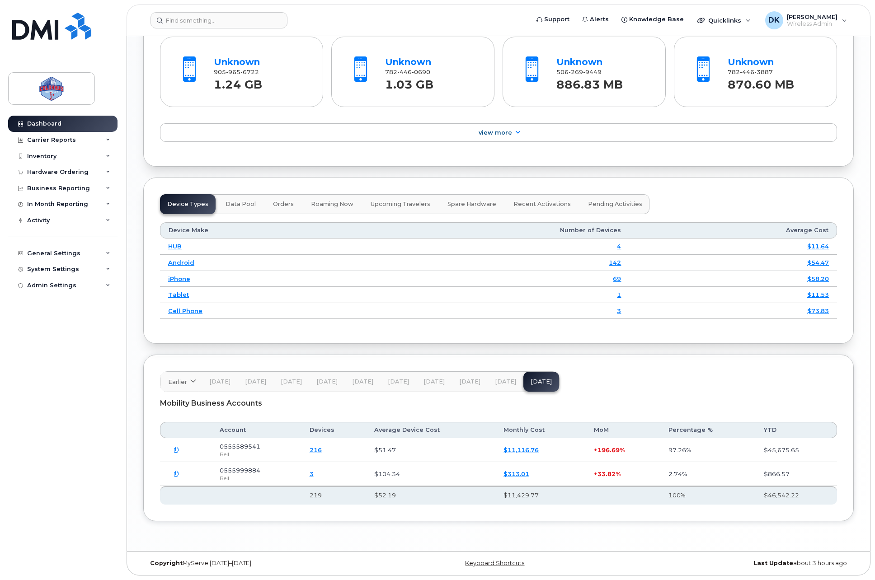
click at [314, 476] on link "3" at bounding box center [312, 473] width 4 height 7
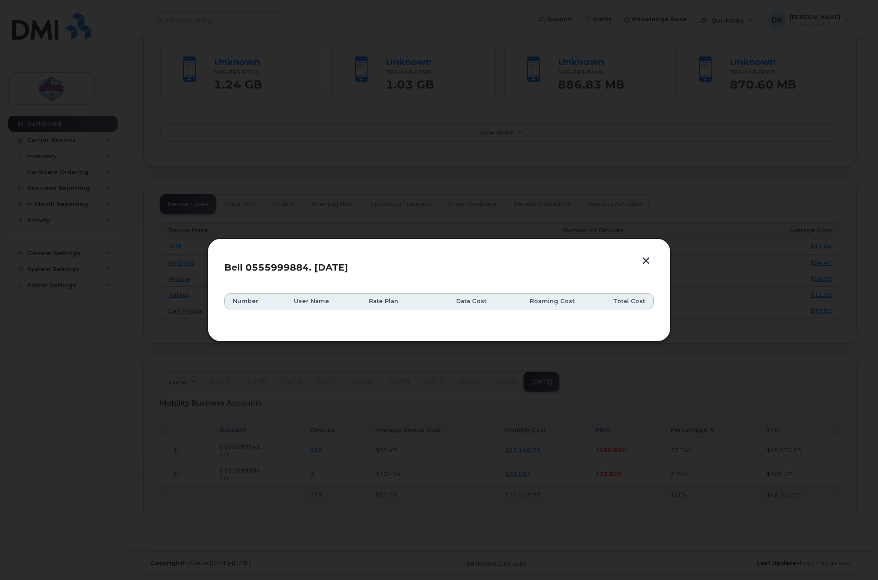
click at [656, 258] on div "Bell 0555999884. [DATE] Number User Name Rate Plan Data Cost Roaming Cost Total…" at bounding box center [438, 290] width 463 height 103
click at [653, 258] on header "Bell 0555999884. [DATE]" at bounding box center [438, 270] width 429 height 30
click at [647, 258] on button "button" at bounding box center [646, 261] width 14 height 13
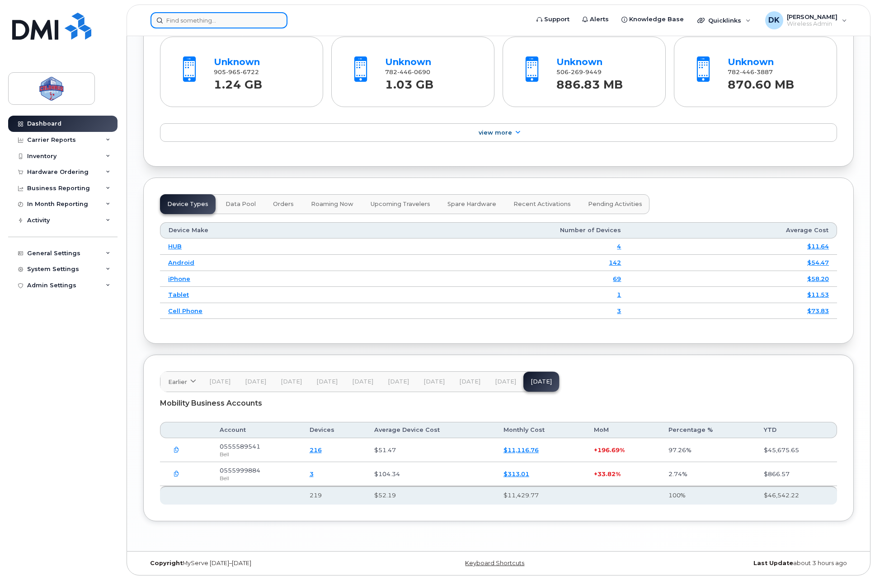
click at [228, 18] on input at bounding box center [218, 20] width 137 height 16
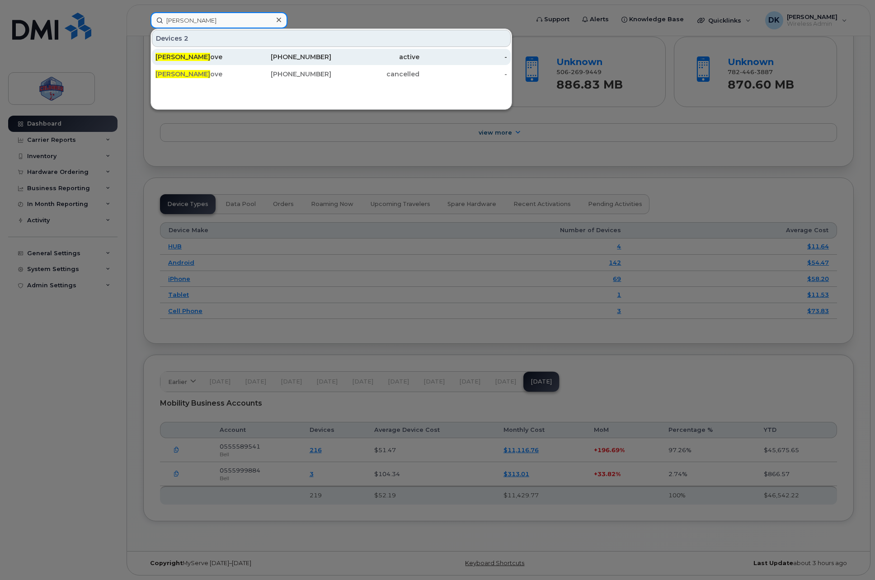
type input "Tom Bit"
click at [237, 59] on div "Tom Bit ove" at bounding box center [199, 56] width 88 height 9
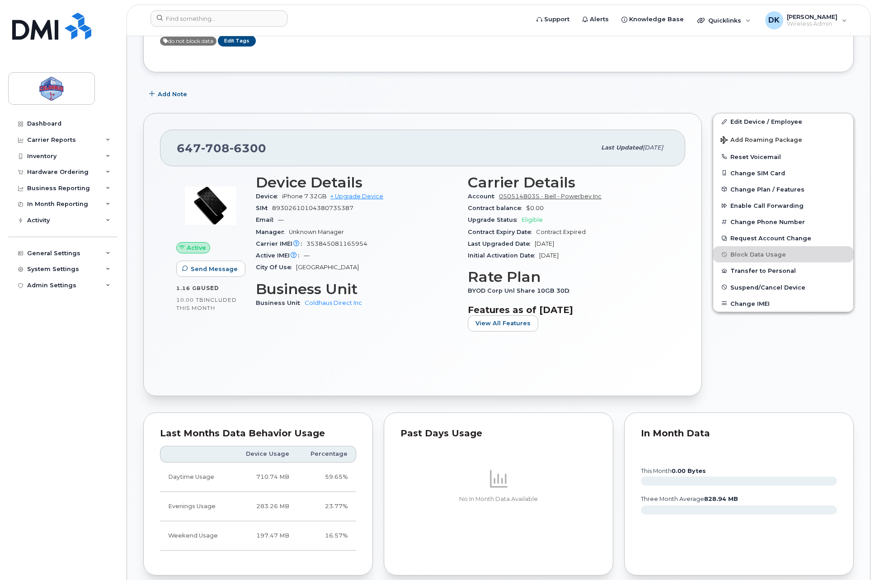
scroll to position [150, 0]
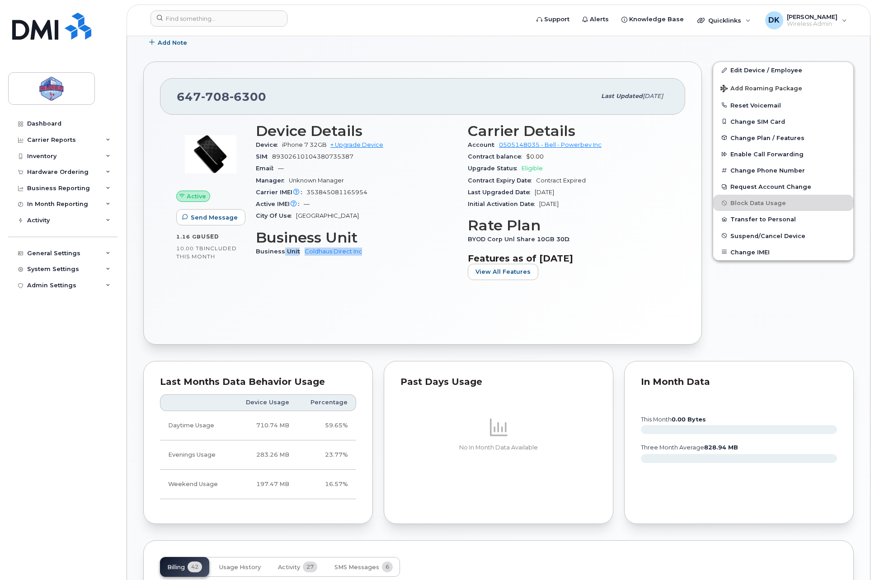
drag, startPoint x: 386, startPoint y: 252, endPoint x: 282, endPoint y: 251, distance: 104.8
click at [282, 251] on div "Business Unit Coldhaus Direct Inc" at bounding box center [356, 252] width 201 height 12
click at [410, 294] on div "Active Send Message 1.16 GB  used 10.00 TB  included this month Device Details …" at bounding box center [422, 221] width 525 height 213
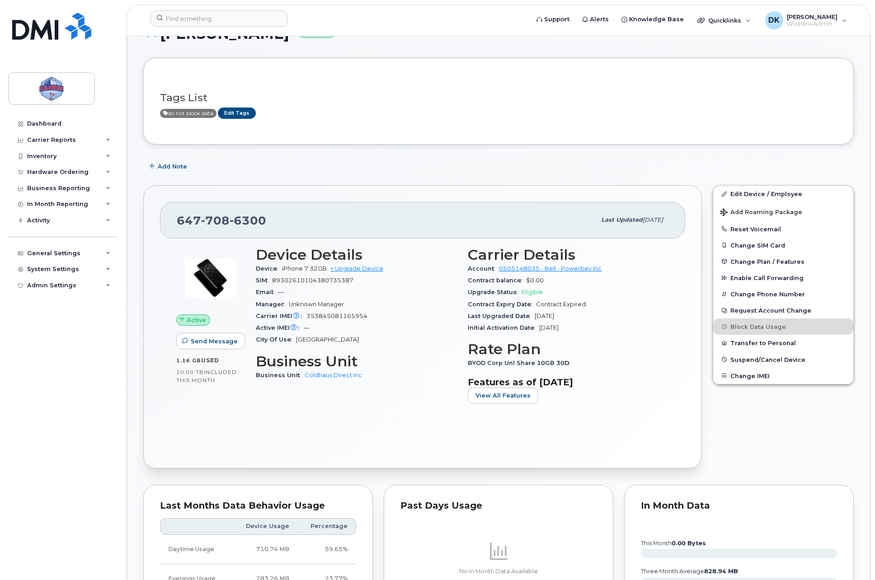
scroll to position [0, 0]
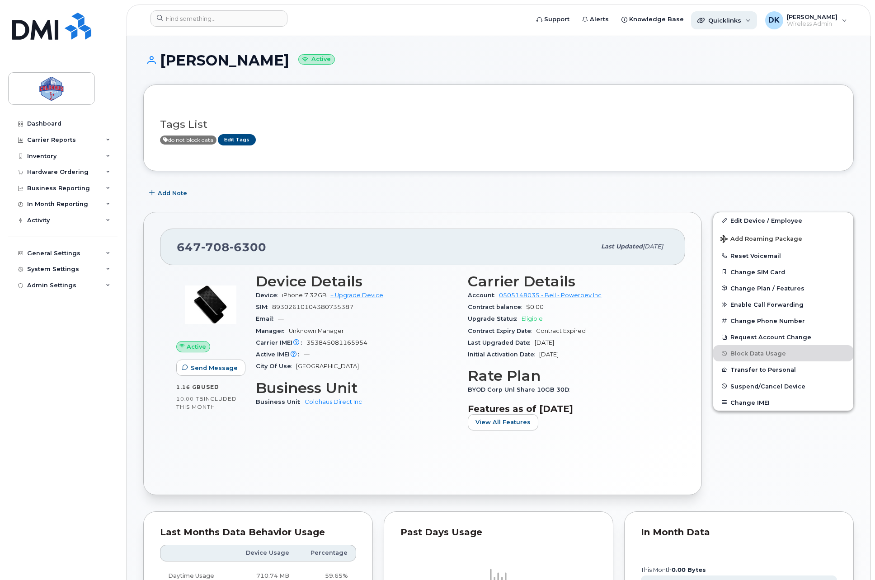
click at [706, 19] on div "Quicklinks" at bounding box center [722, 20] width 37 height 7
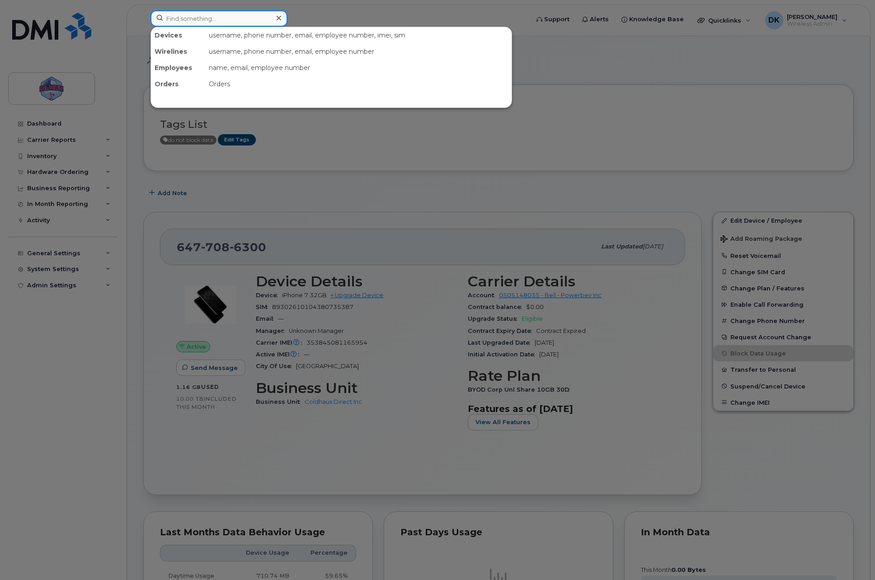
click at [236, 16] on input at bounding box center [218, 18] width 137 height 16
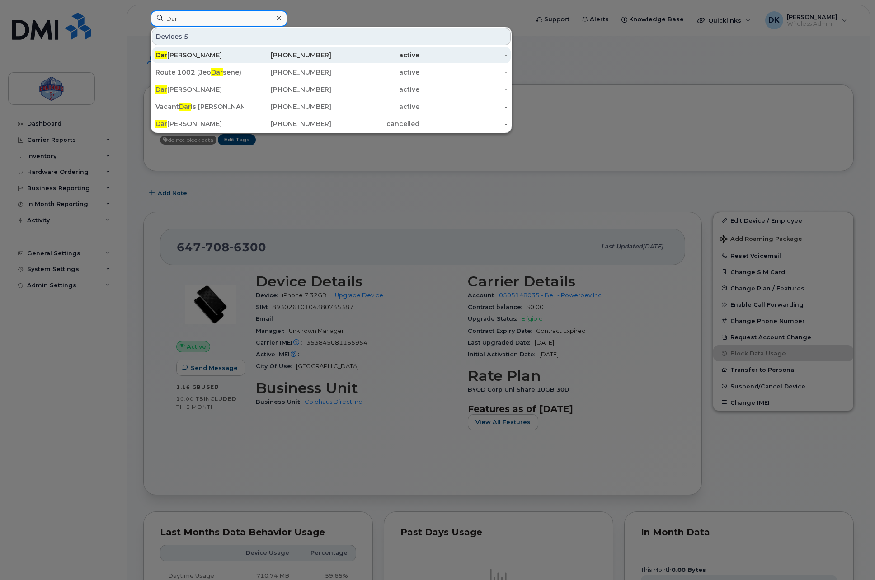
type input "Dar"
click at [206, 57] on div "Dar iusz Kulpinski" at bounding box center [199, 55] width 88 height 9
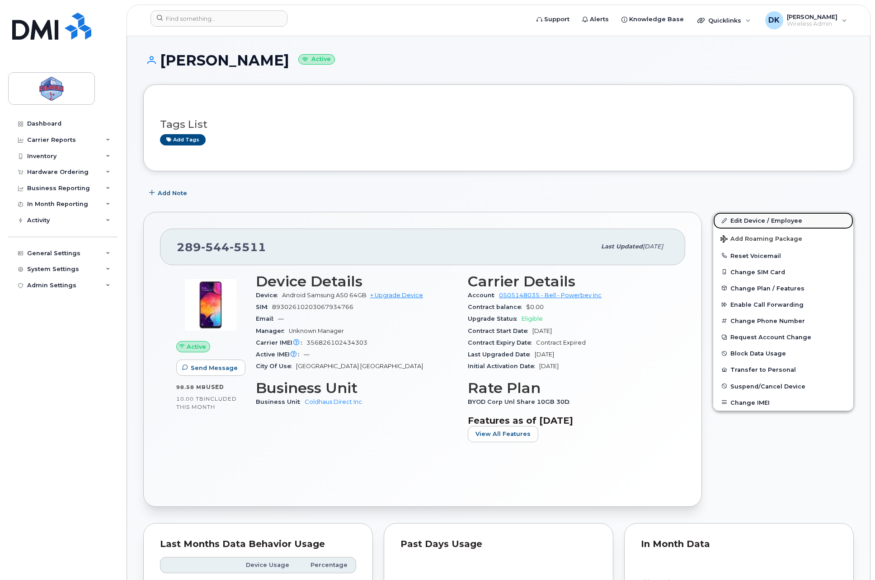
click at [748, 222] on link "Edit Device / Employee" at bounding box center [783, 220] width 140 height 16
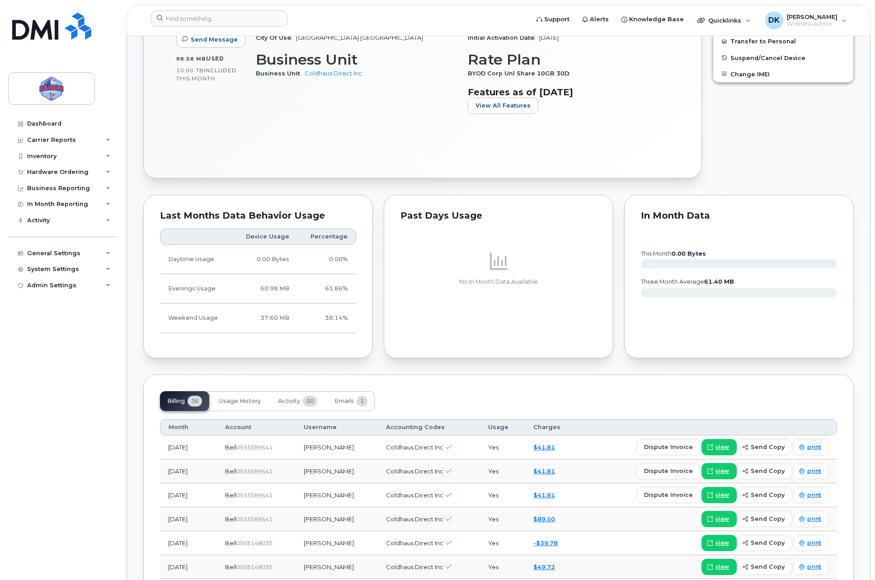
scroll to position [452, 0]
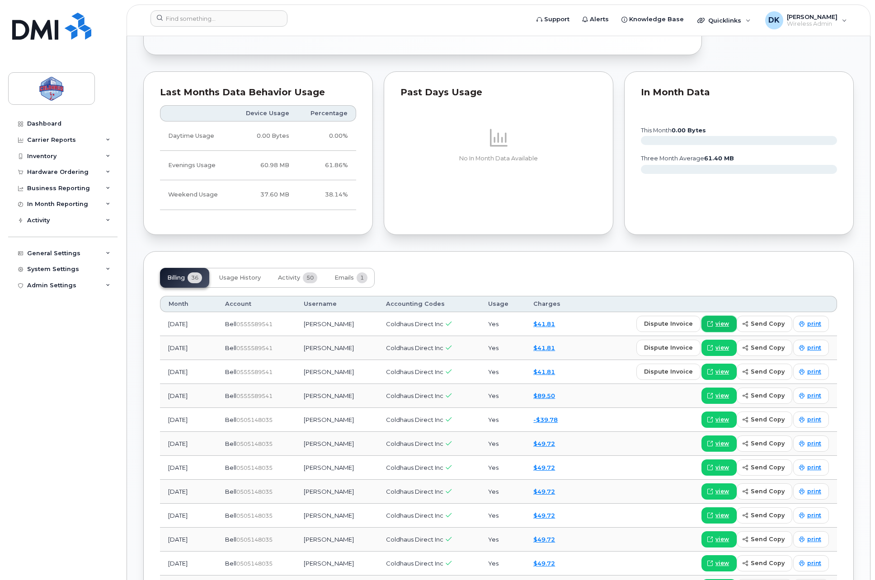
click at [729, 327] on span "view" at bounding box center [722, 324] width 14 height 8
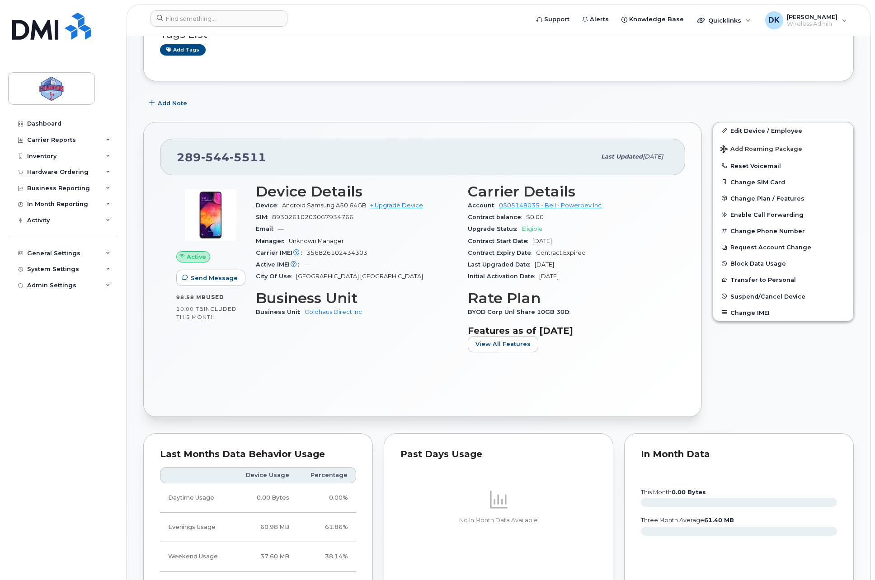
scroll to position [0, 0]
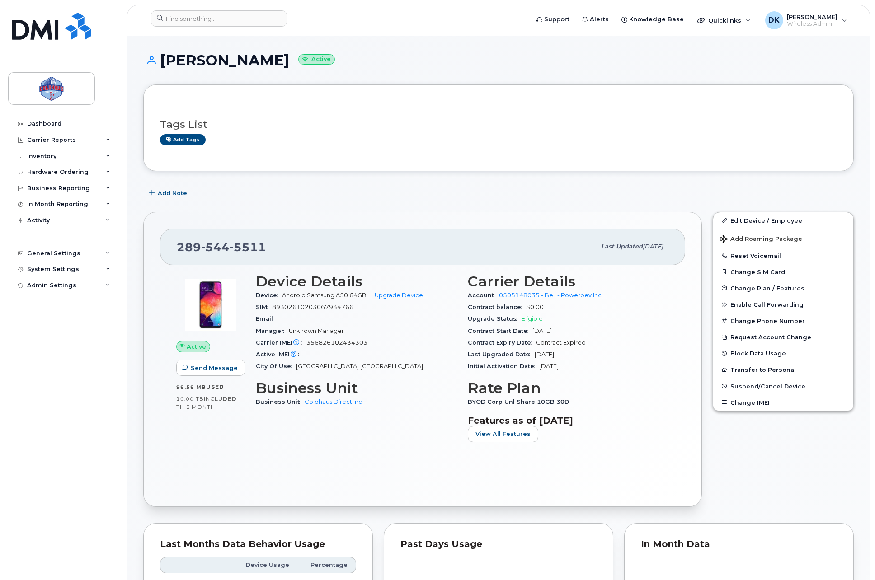
click at [529, 193] on div "Add Note" at bounding box center [498, 193] width 710 height 16
click at [755, 219] on link "Edit Device / Employee" at bounding box center [783, 220] width 140 height 16
click at [61, 127] on link "Dashboard" at bounding box center [62, 124] width 109 height 16
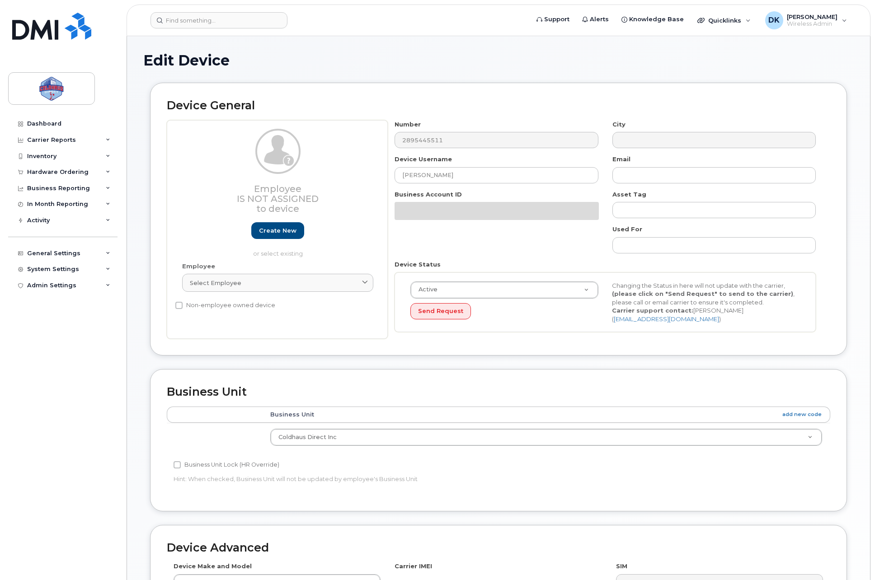
select select "43849"
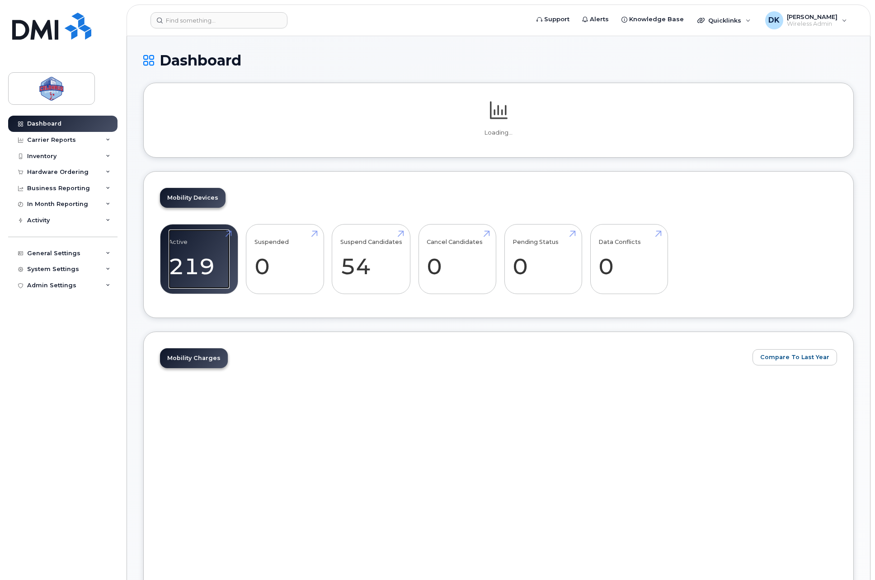
click at [190, 261] on link "Active 219 -8%" at bounding box center [199, 260] width 61 height 60
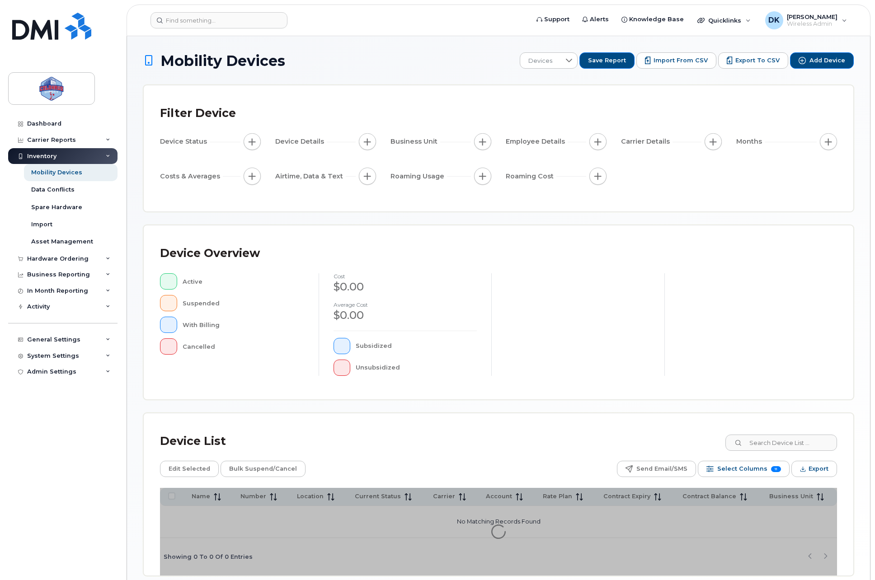
click at [702, 141] on div "Carrier Details" at bounding box center [671, 141] width 101 height 17
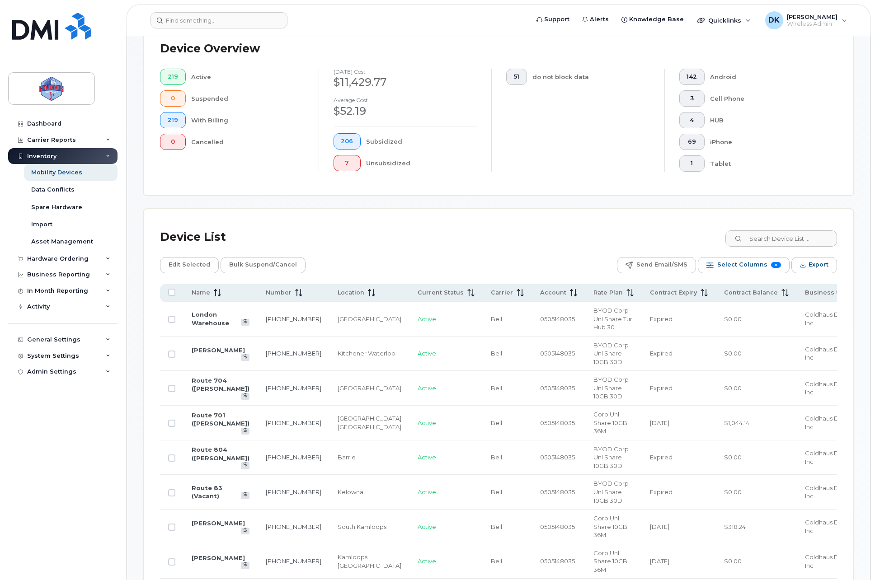
scroll to position [301, 0]
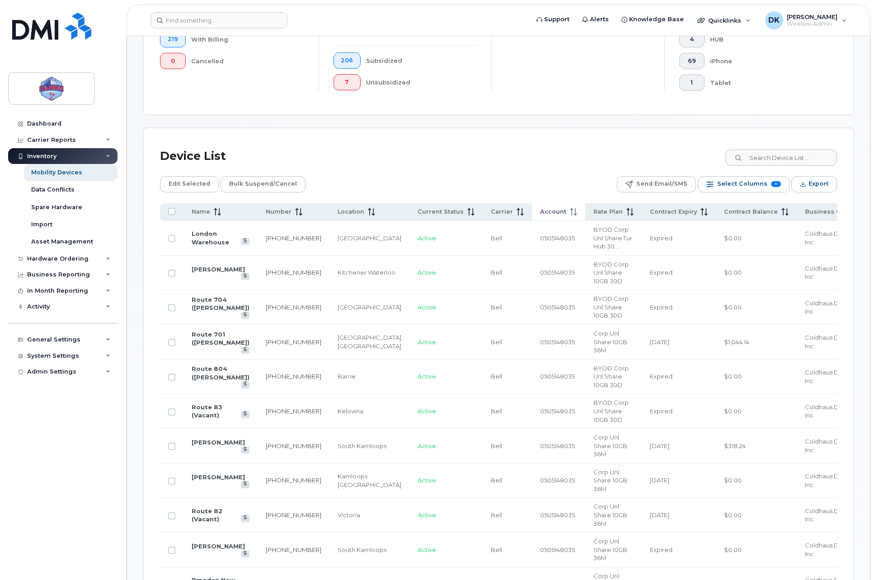
click at [540, 215] on span "Account" at bounding box center [553, 212] width 26 height 8
click at [570, 212] on icon at bounding box center [573, 211] width 7 height 7
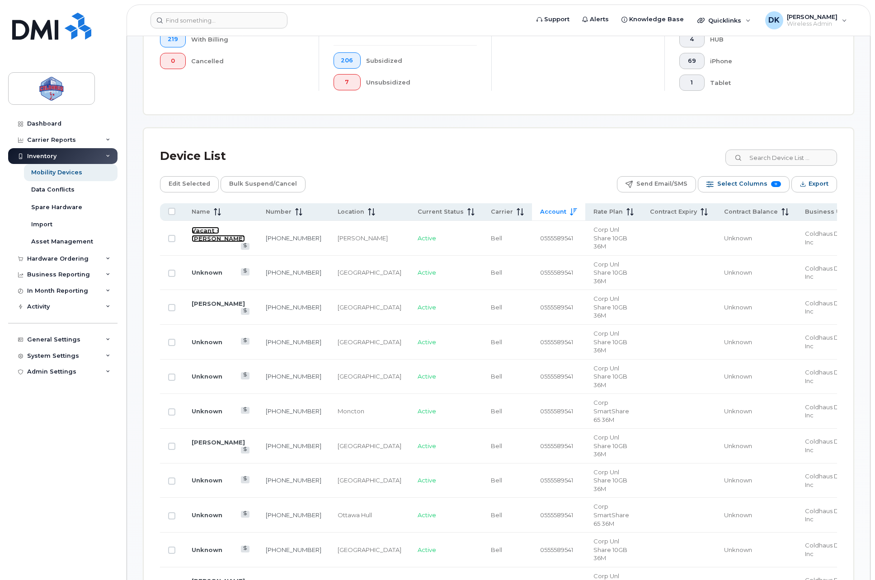
click at [218, 230] on link "Vacant - [PERSON_NAME]" at bounding box center [218, 235] width 53 height 16
